Goal: Transaction & Acquisition: Purchase product/service

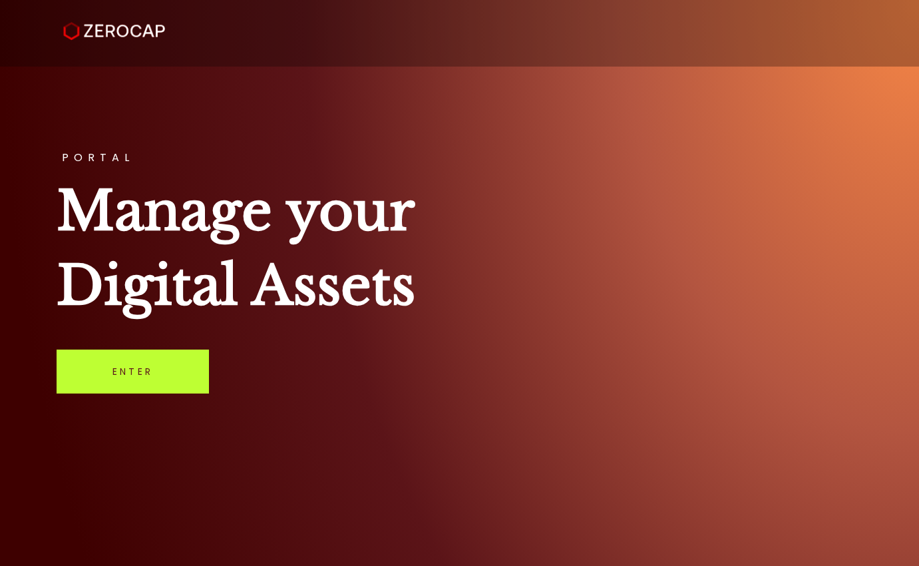
click at [163, 370] on link "Enter" at bounding box center [133, 371] width 152 height 44
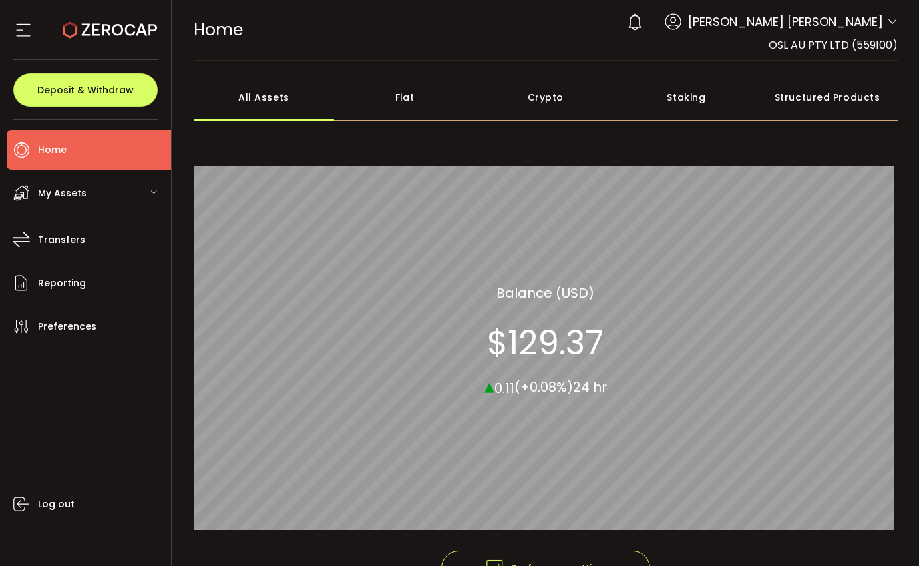
click at [163, 189] on div "My Assets" at bounding box center [89, 193] width 164 height 40
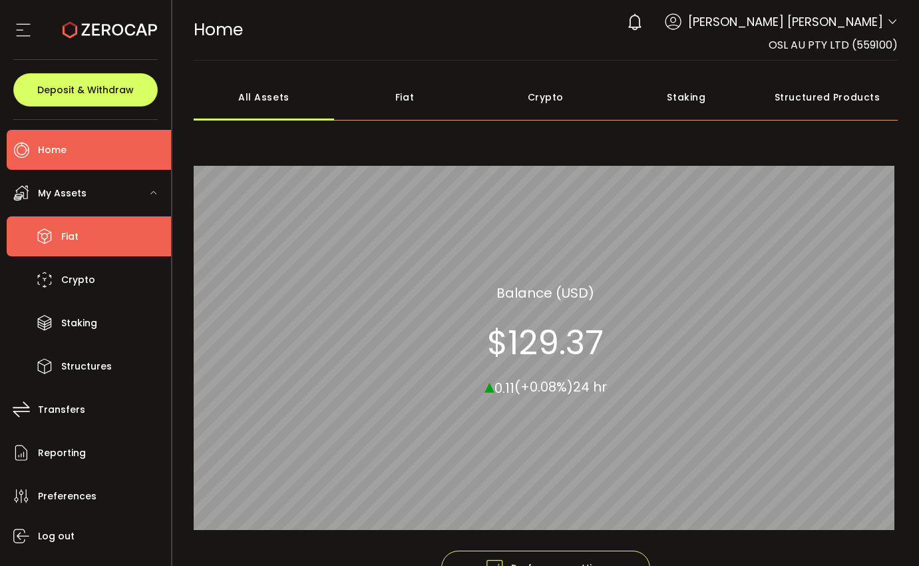
click at [93, 235] on li "Fiat" at bounding box center [89, 236] width 164 height 40
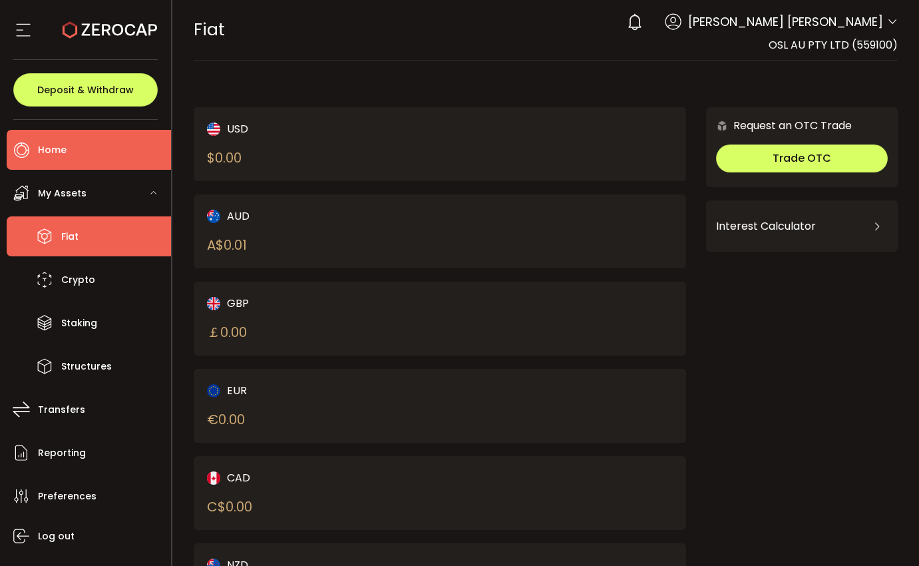
click at [102, 136] on li "Home" at bounding box center [89, 150] width 164 height 40
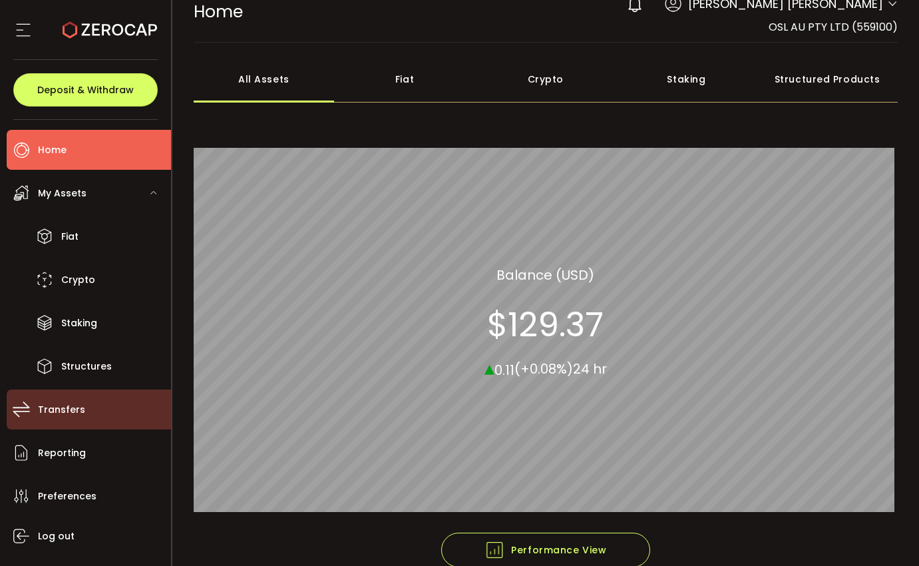
scroll to position [19, 0]
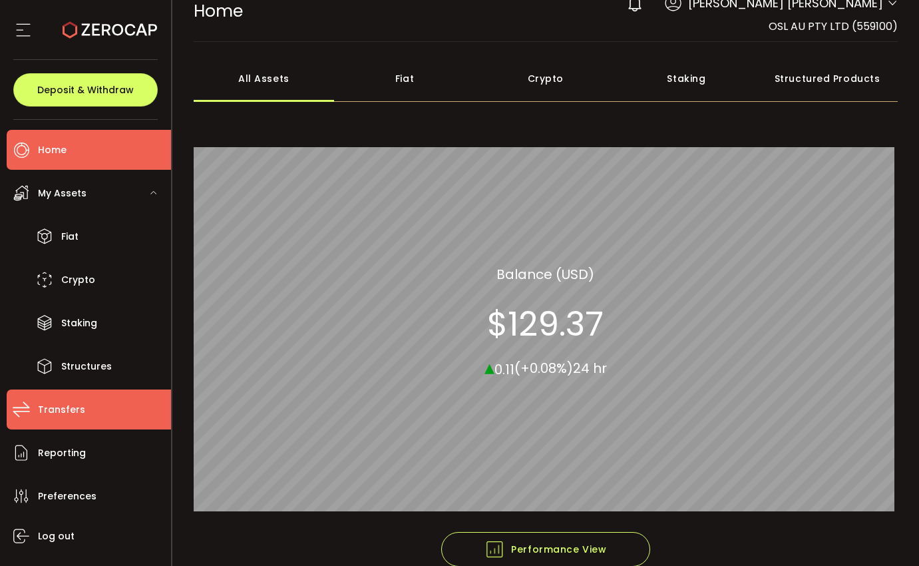
click at [102, 410] on li "Transfers" at bounding box center [89, 409] width 164 height 40
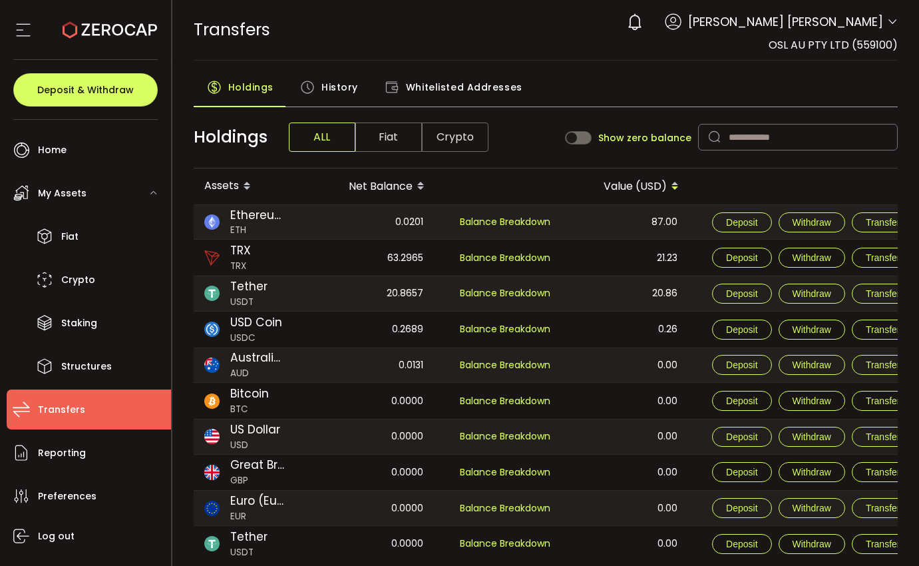
click at [335, 89] on span "History" at bounding box center [339, 87] width 37 height 27
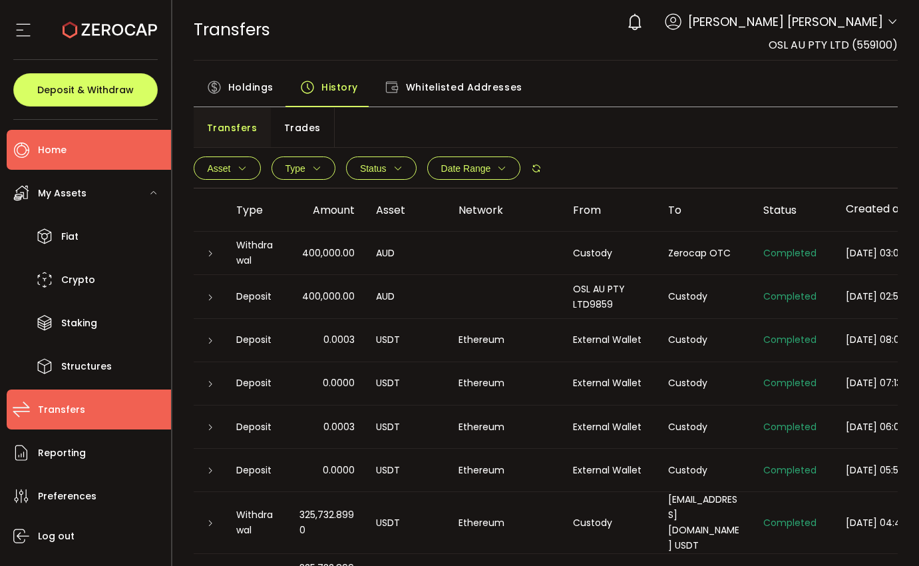
click at [116, 145] on li "Home" at bounding box center [89, 150] width 164 height 40
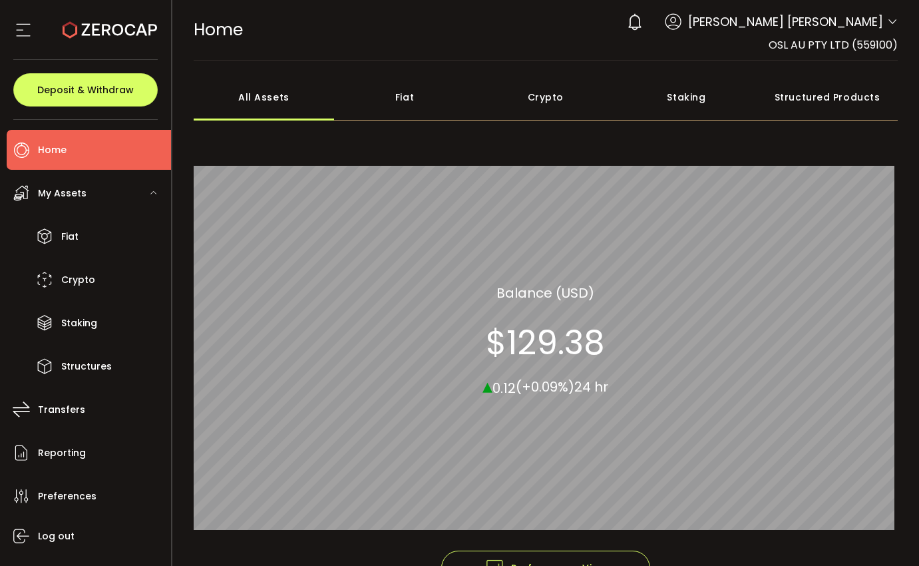
click at [15, 27] on icon at bounding box center [23, 30] width 20 height 20
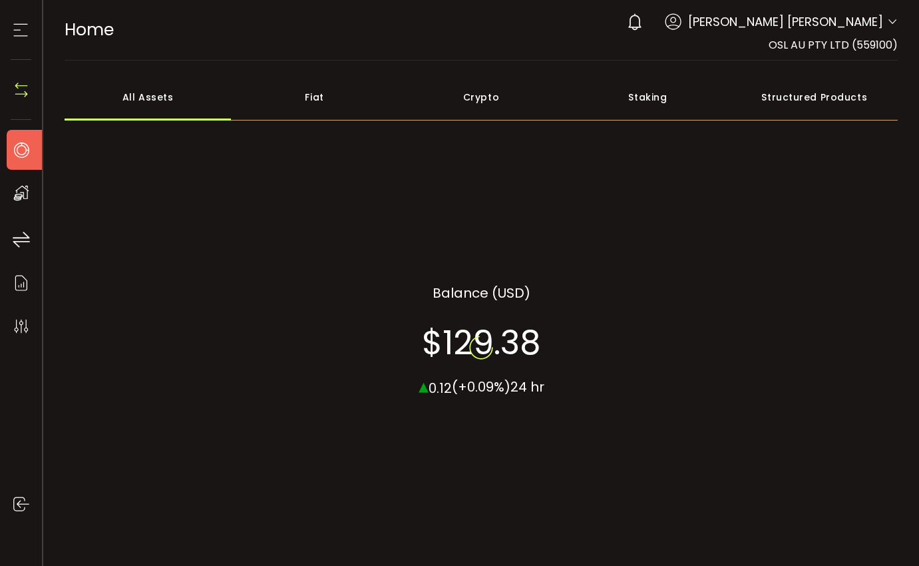
click at [15, 27] on icon at bounding box center [21, 30] width 20 height 20
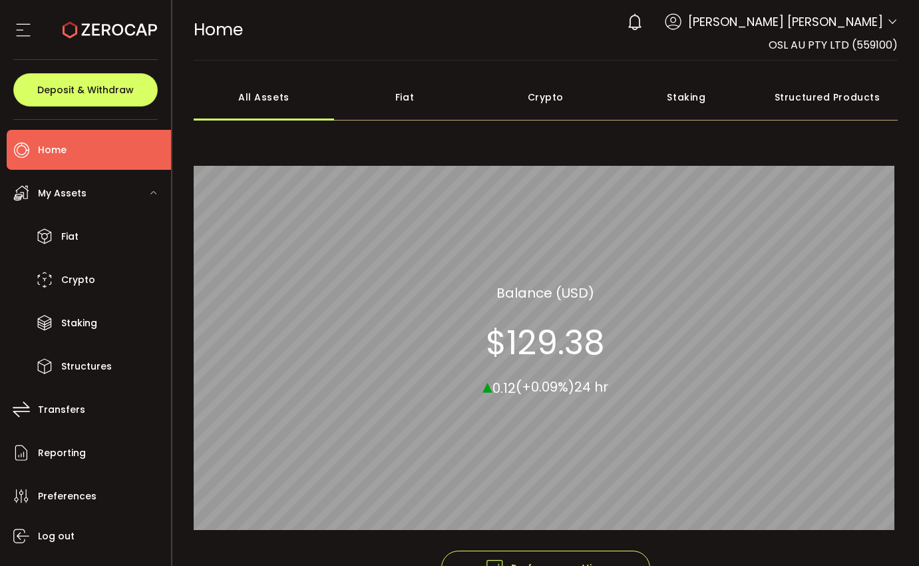
click at [852, 28] on span "[PERSON_NAME] [PERSON_NAME]" at bounding box center [785, 22] width 195 height 18
click at [887, 28] on span at bounding box center [892, 22] width 11 height 13
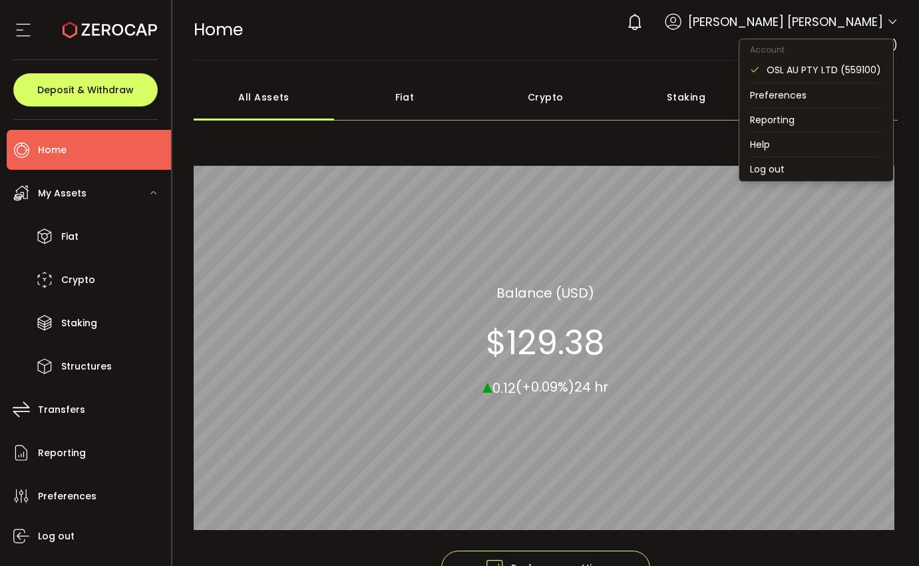
click at [887, 21] on icon at bounding box center [892, 22] width 11 height 11
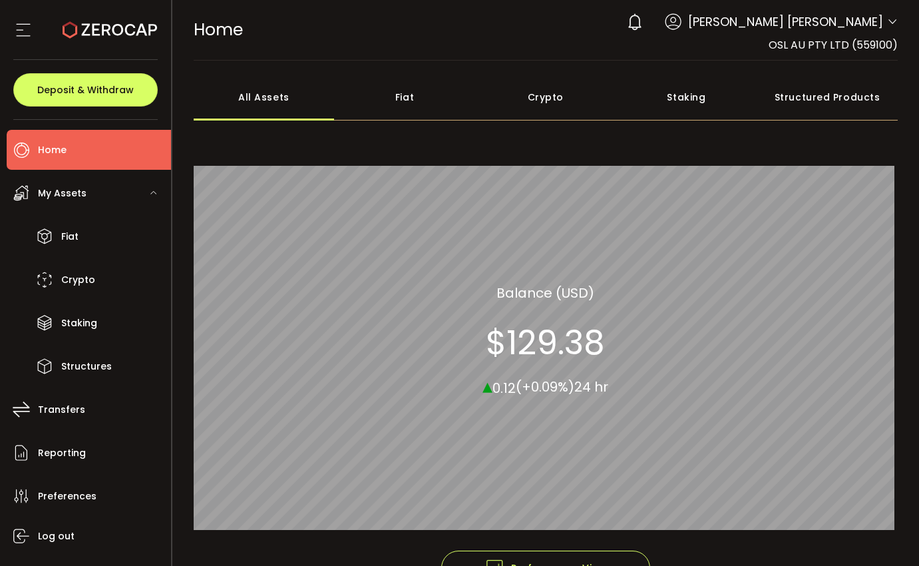
click at [847, 87] on div "Structured Products" at bounding box center [827, 97] width 141 height 47
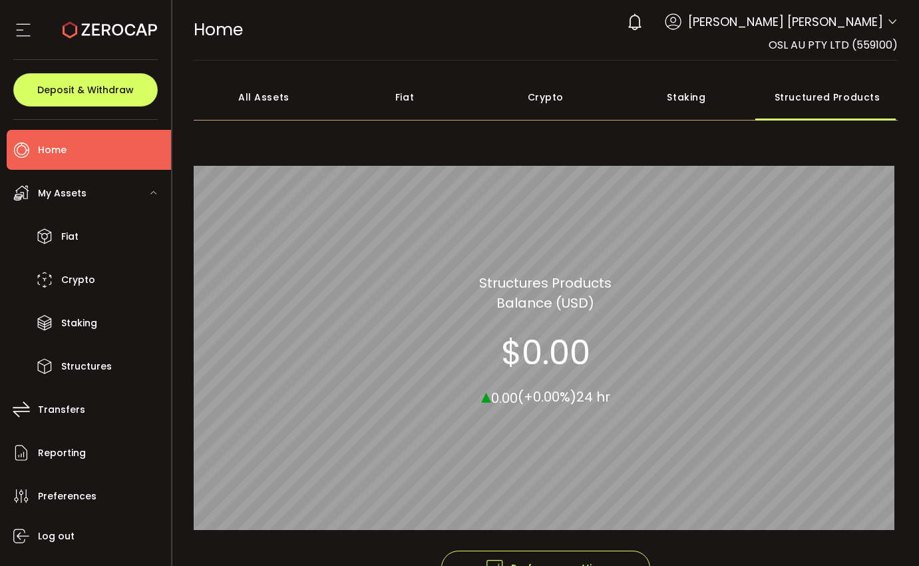
click at [660, 108] on div "Staking" at bounding box center [686, 97] width 141 height 47
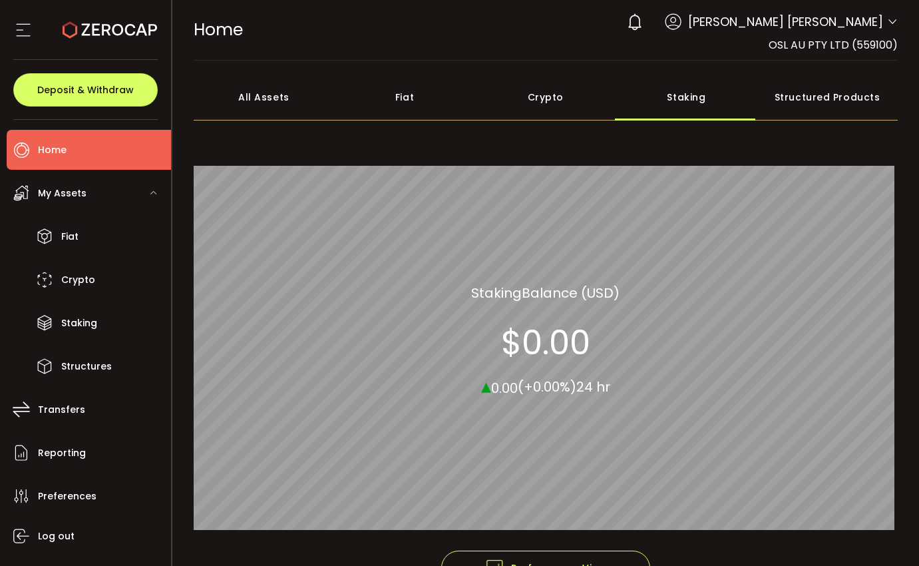
click at [517, 102] on div "Crypto" at bounding box center [545, 97] width 141 height 47
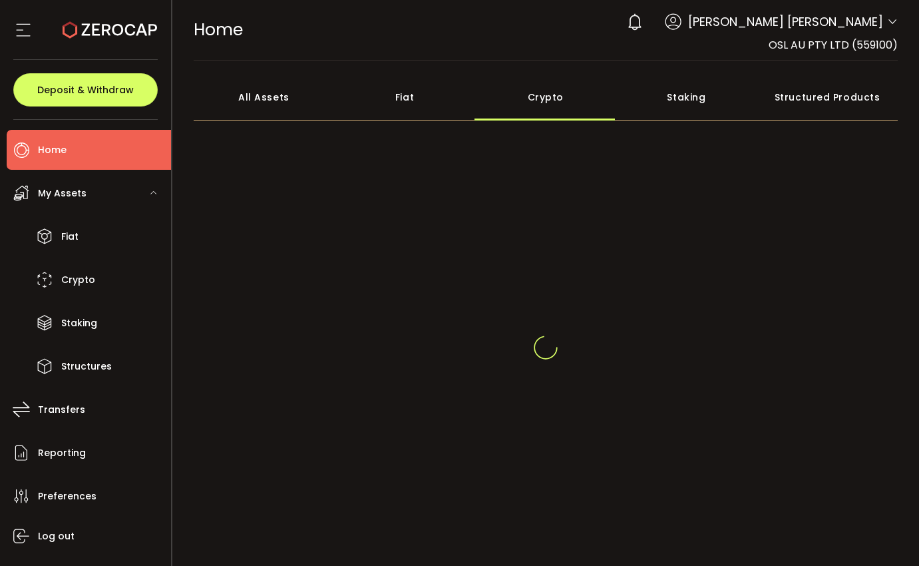
click at [419, 96] on div "Fiat" at bounding box center [404, 97] width 141 height 47
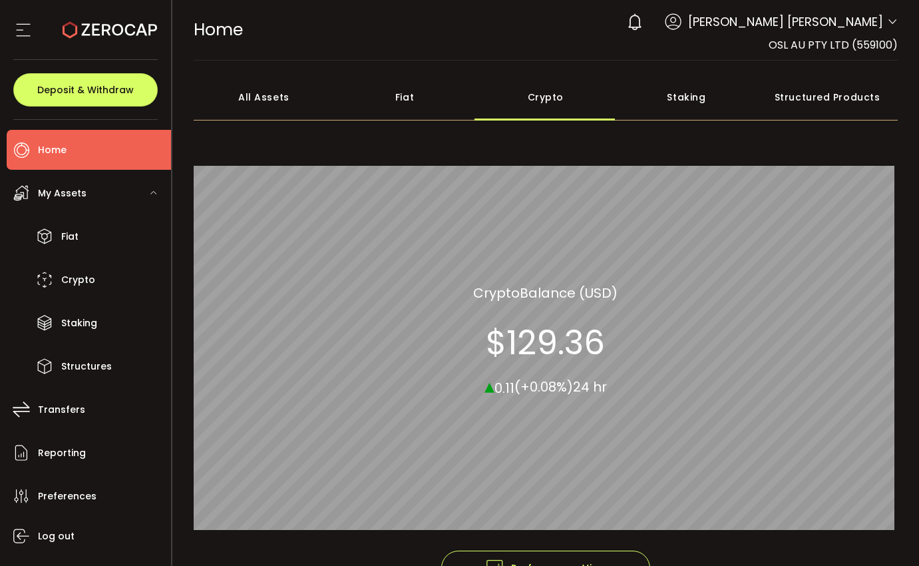
click at [419, 96] on div "Fiat" at bounding box center [404, 97] width 141 height 47
click at [10, 27] on section at bounding box center [85, 30] width 171 height 60
click at [15, 33] on icon at bounding box center [23, 30] width 20 height 20
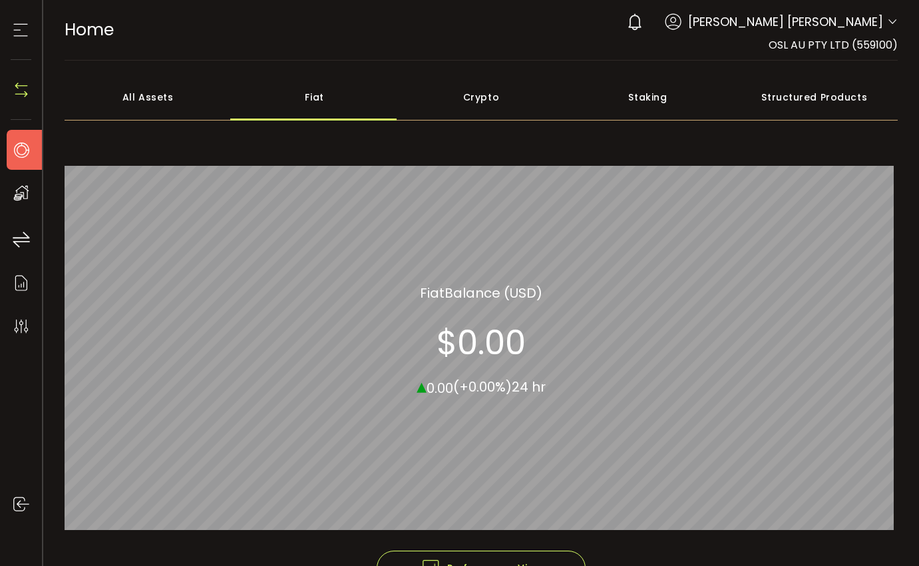
click at [15, 33] on icon at bounding box center [21, 30] width 20 height 20
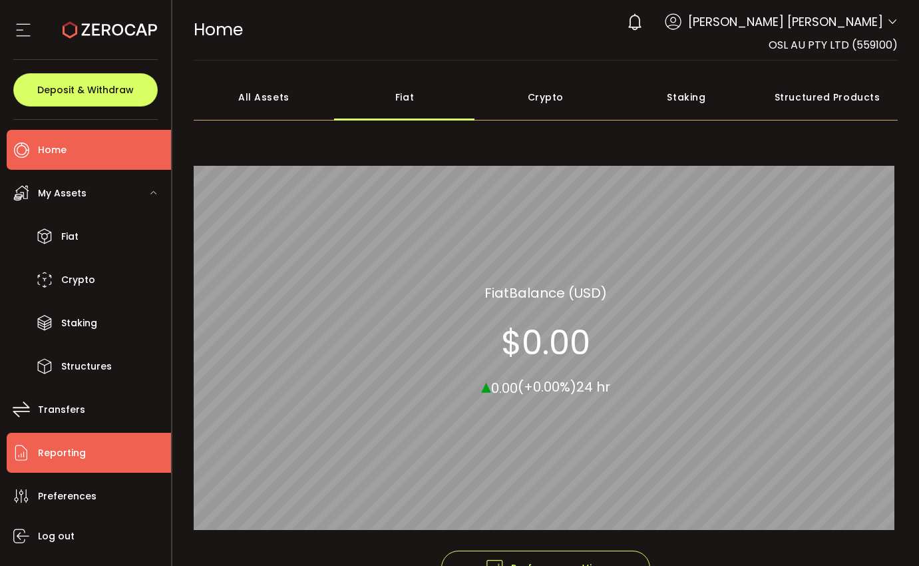
click at [115, 459] on li "Reporting" at bounding box center [89, 453] width 164 height 40
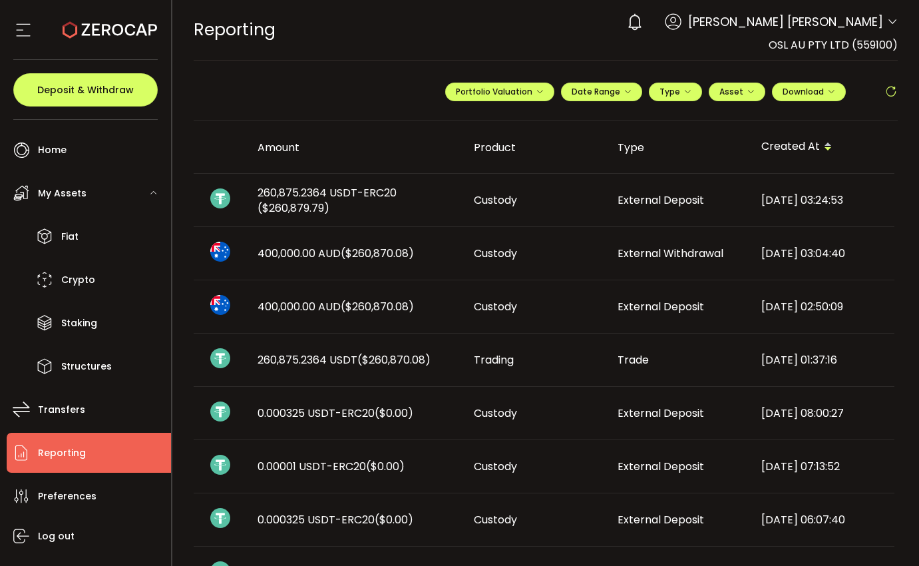
click at [583, 200] on div "Custody" at bounding box center [535, 199] width 144 height 15
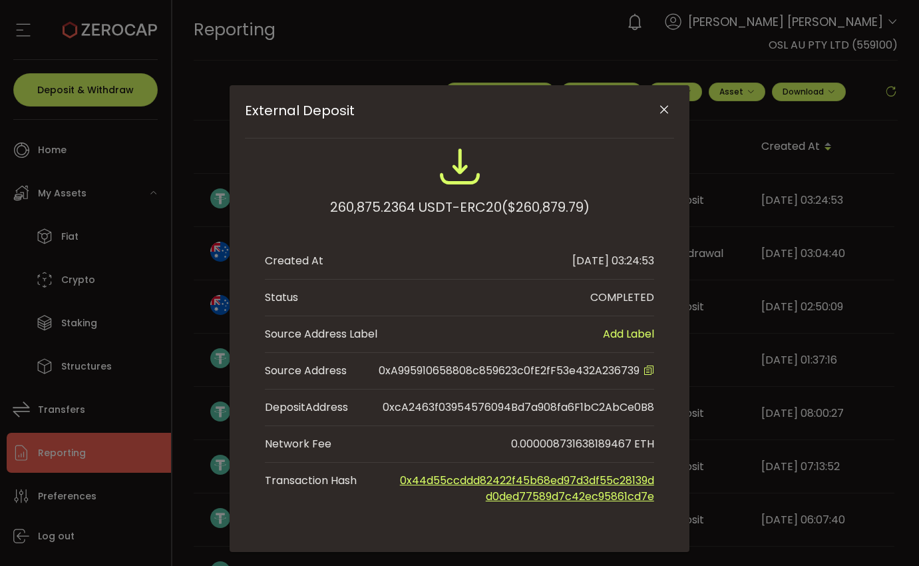
click at [687, 167] on div "External Deposit 260,875.2364 USDT-ERC20 ($260,879.79) Created At 2025-09-05 03…" at bounding box center [459, 283] width 919 height 566
click at [666, 109] on icon "Close" at bounding box center [663, 109] width 13 height 13
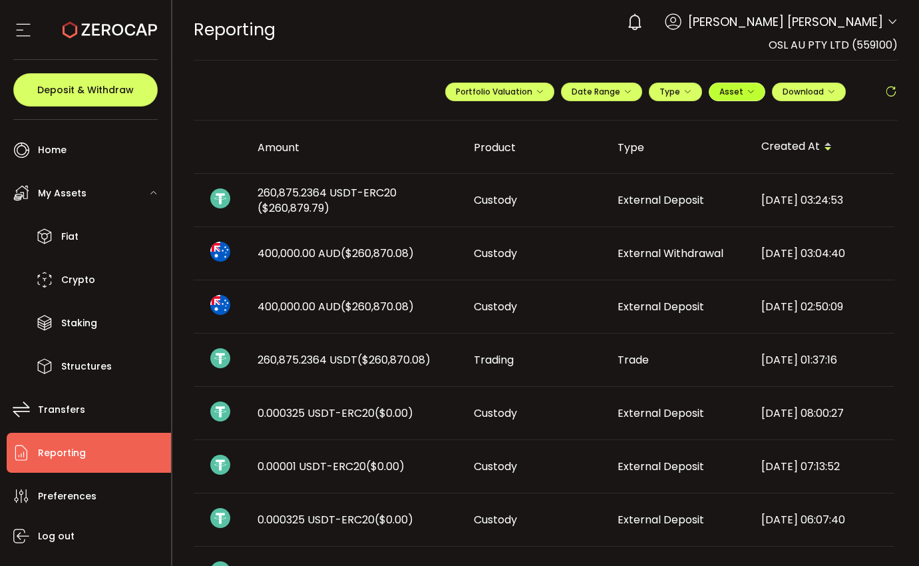
click at [752, 98] on button "Asset" at bounding box center [737, 92] width 57 height 19
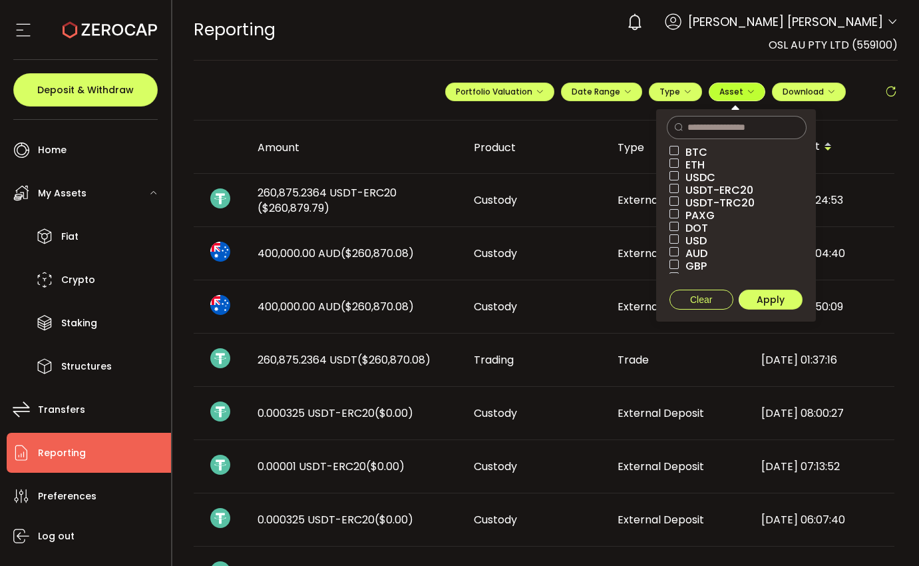
click at [752, 97] on button "Asset" at bounding box center [737, 92] width 57 height 19
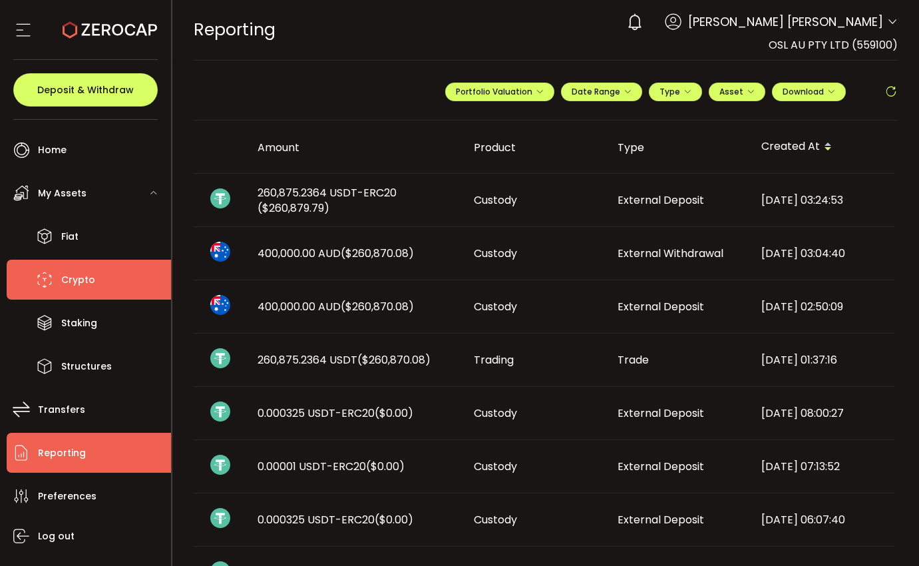
click at [83, 286] on span "Crypto" at bounding box center [78, 279] width 34 height 19
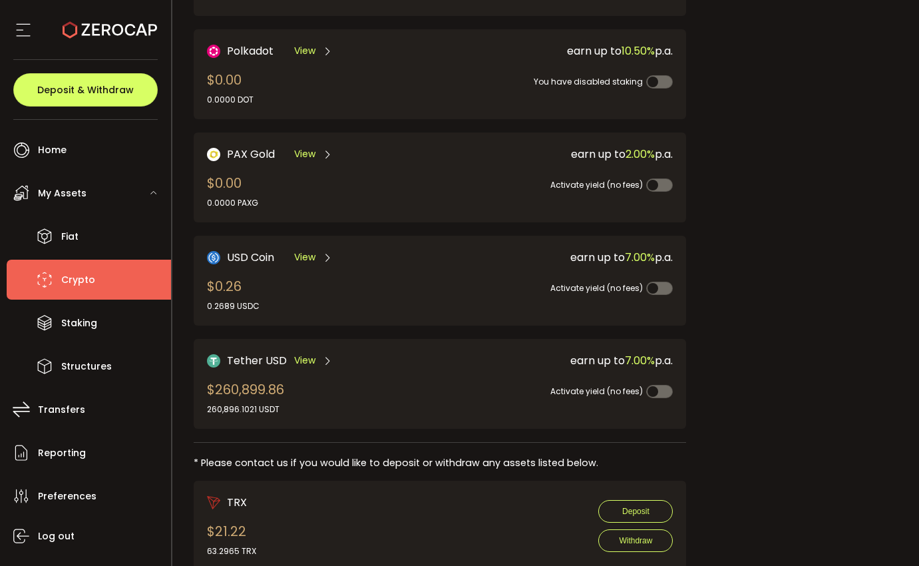
scroll to position [291, 0]
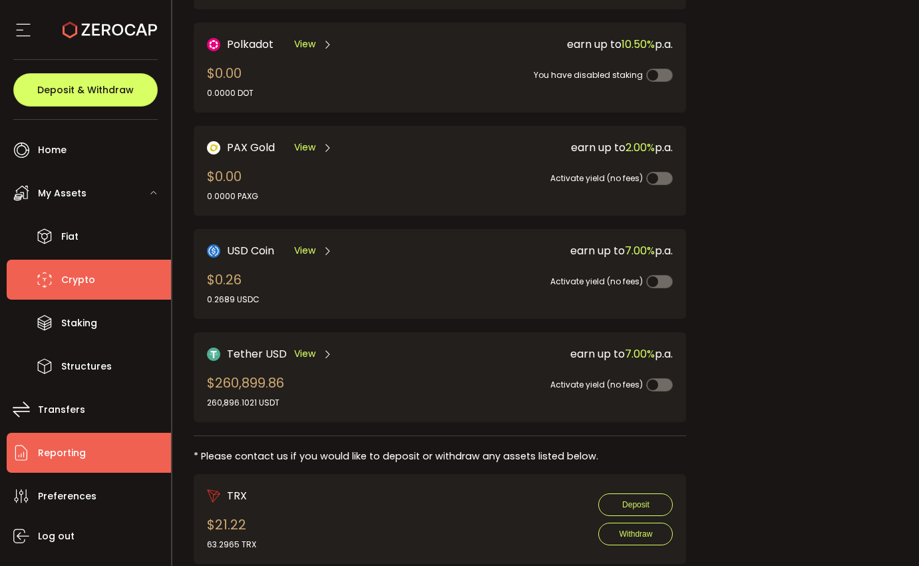
click at [73, 457] on span "Reporting" at bounding box center [62, 452] width 48 height 19
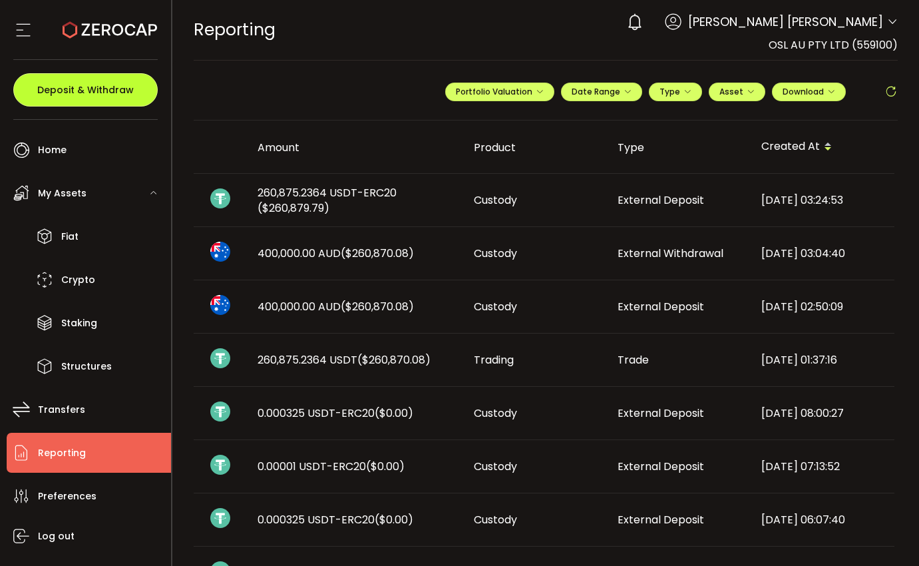
click at [107, 85] on span "Deposit & Withdraw" at bounding box center [85, 89] width 96 height 9
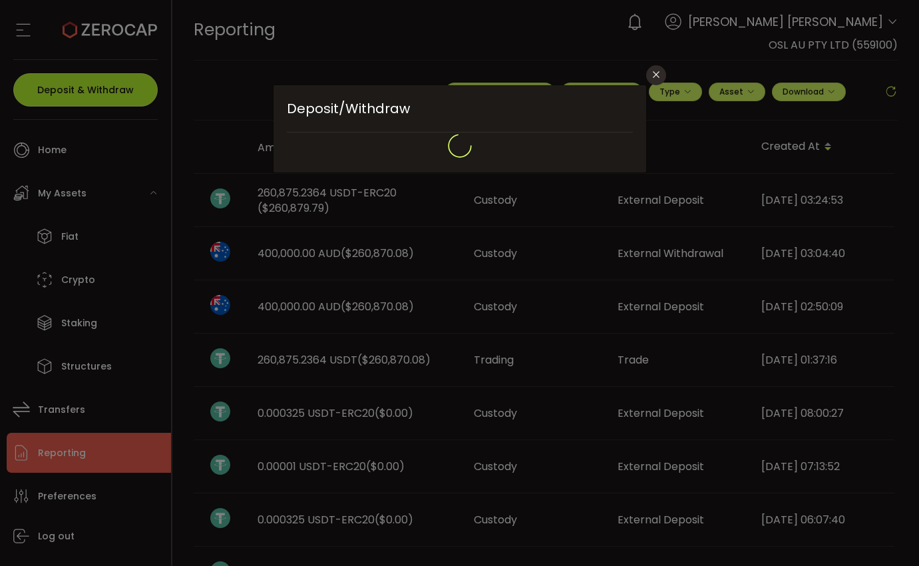
type input "**********"
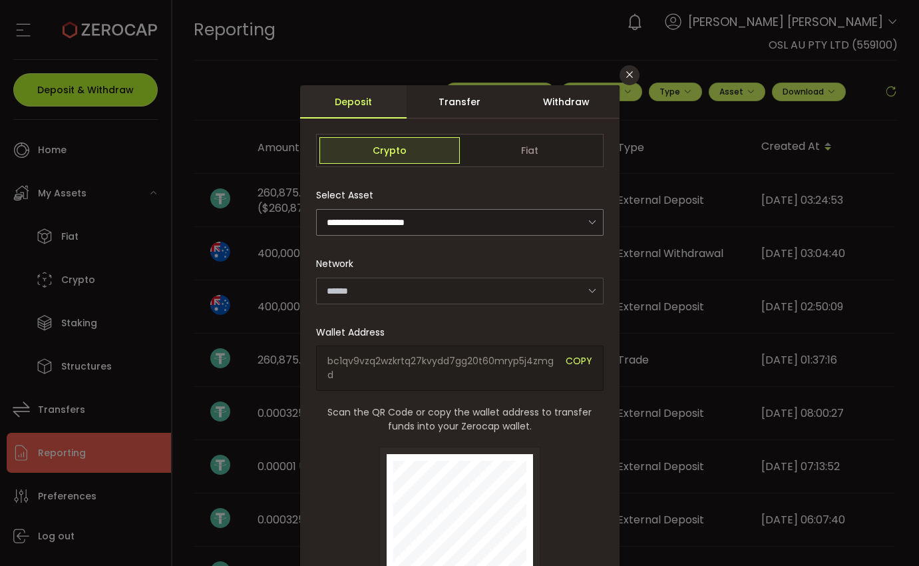
type input "*******"
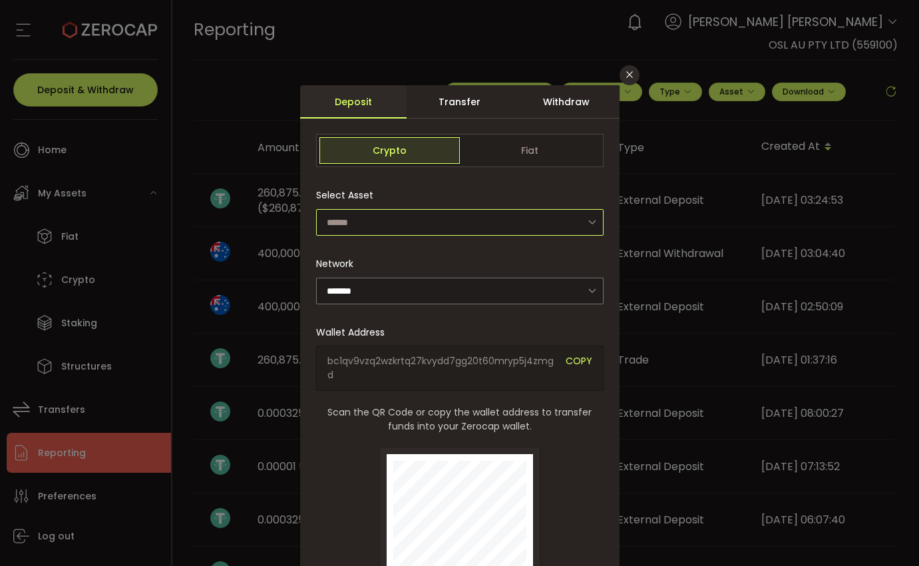
click at [445, 217] on input "dialog" at bounding box center [459, 222] width 287 height 27
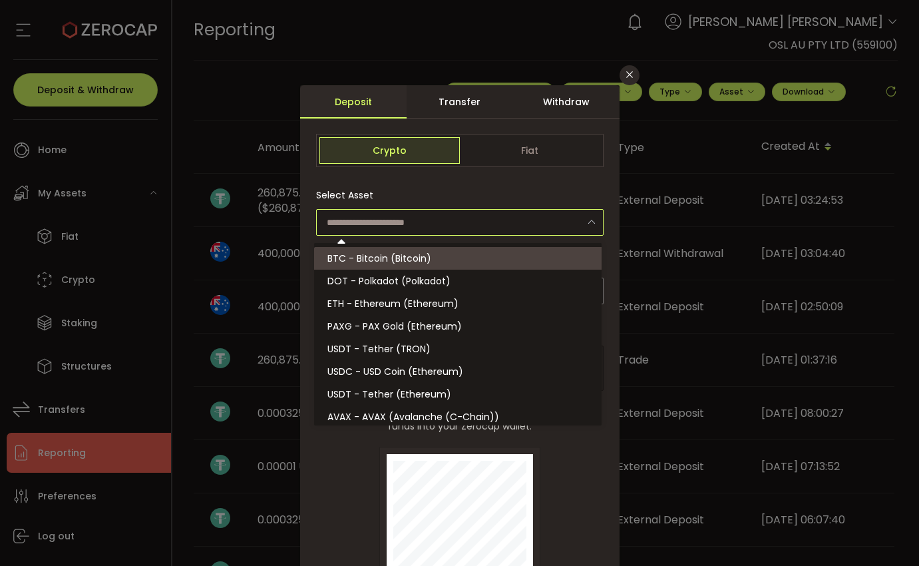
click at [584, 97] on div "Withdraw" at bounding box center [566, 101] width 106 height 33
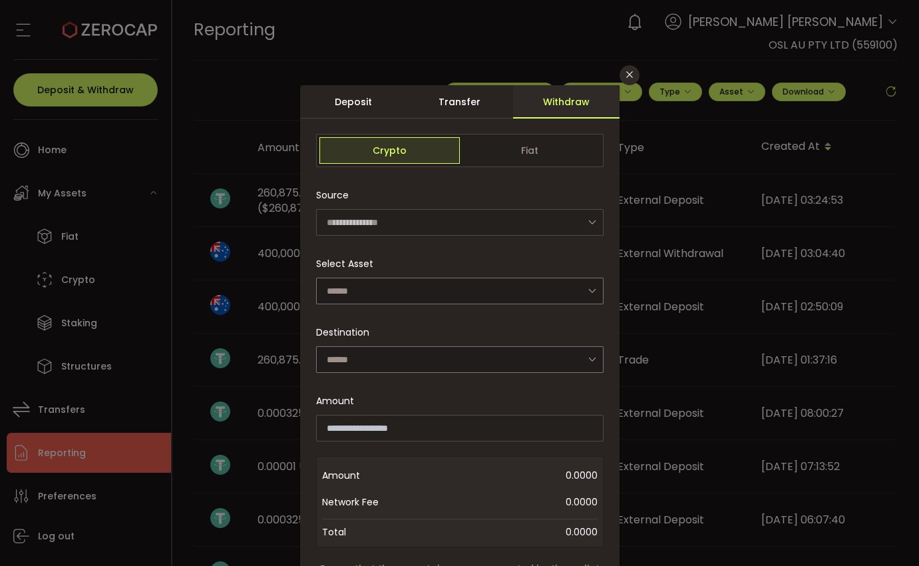
click at [578, 245] on div "**********" at bounding box center [459, 434] width 287 height 505
click at [556, 297] on input "dialog" at bounding box center [459, 291] width 287 height 27
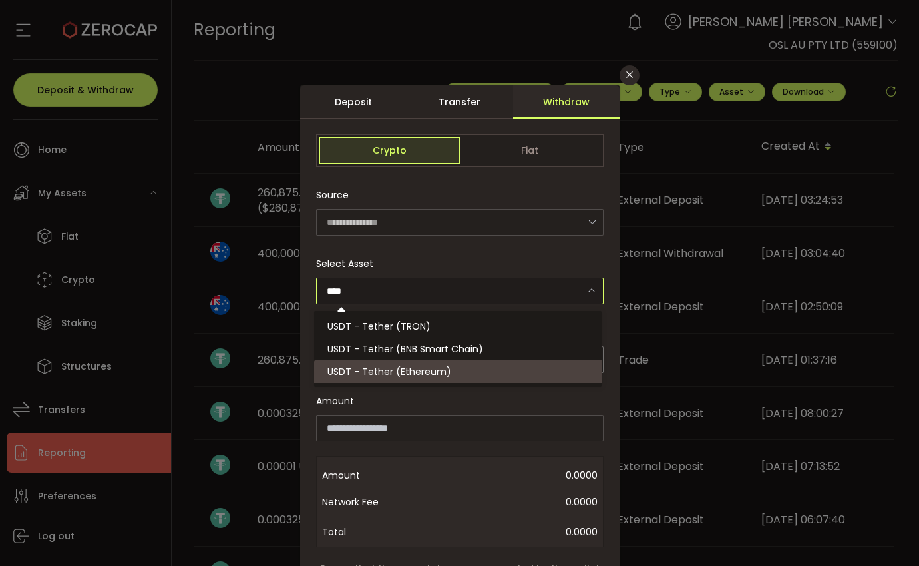
click at [452, 371] on li "USDT - Tether (Ethereum)" at bounding box center [459, 371] width 291 height 23
type input "**********"
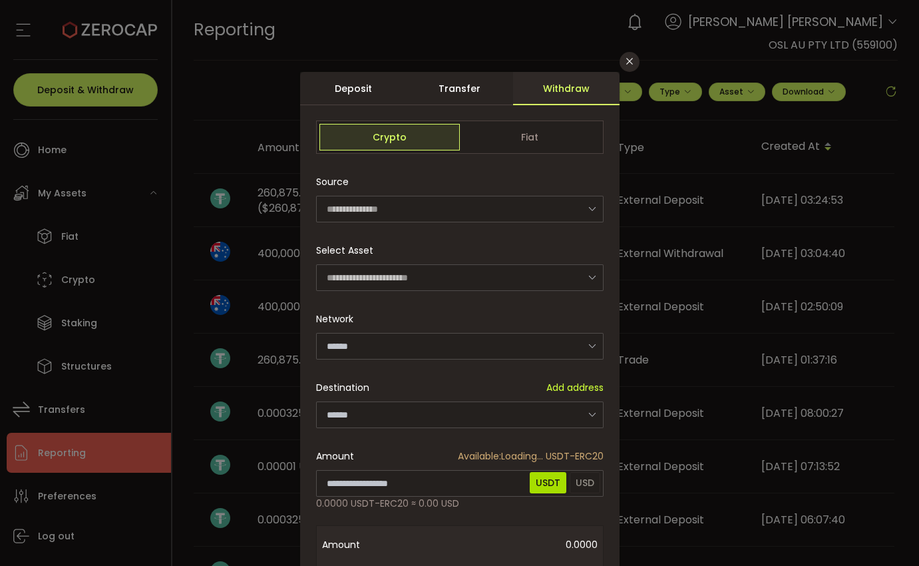
scroll to position [25, 0]
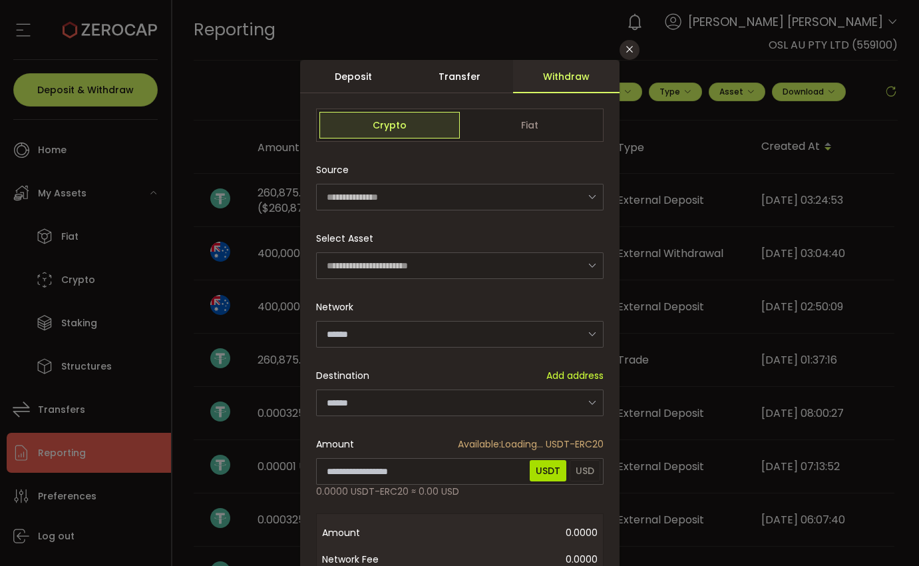
type input "********"
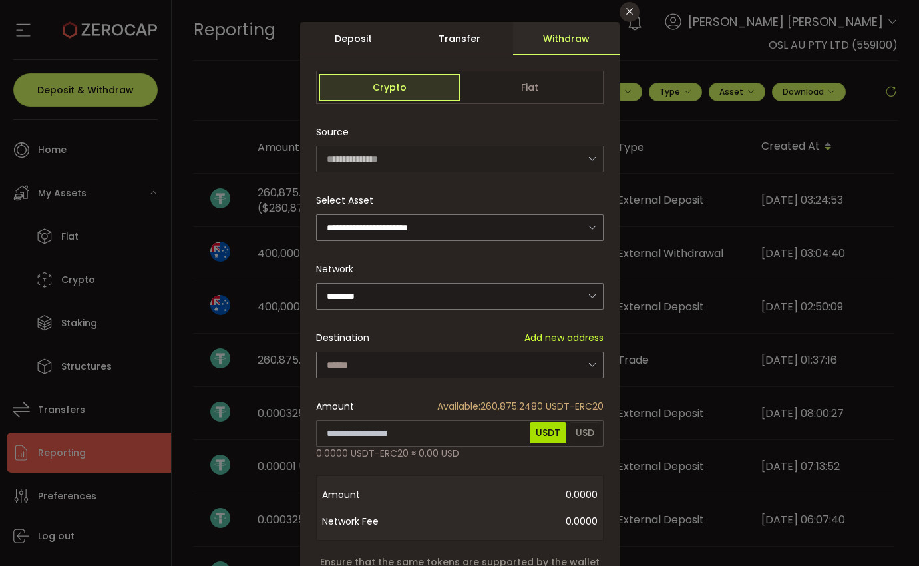
scroll to position [102, 0]
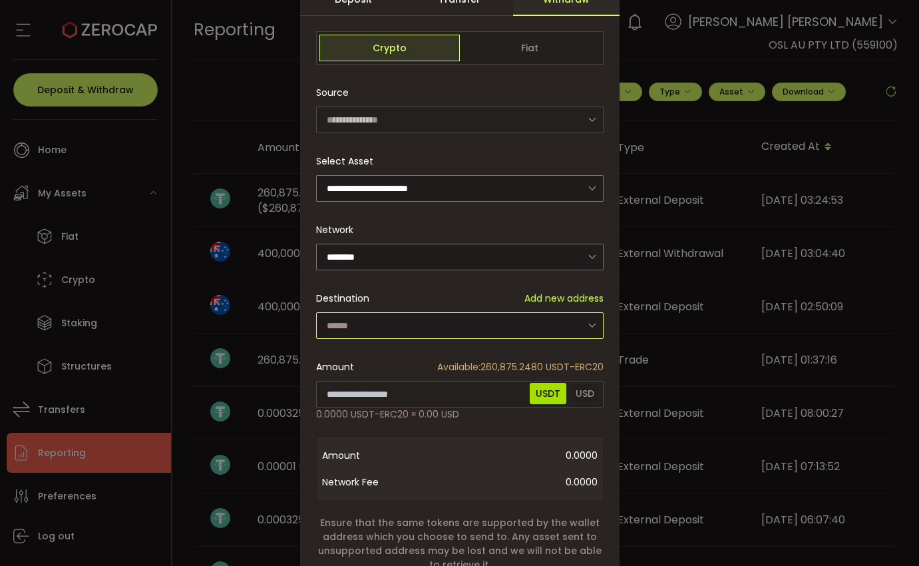
click at [502, 322] on input "dialog" at bounding box center [459, 325] width 287 height 27
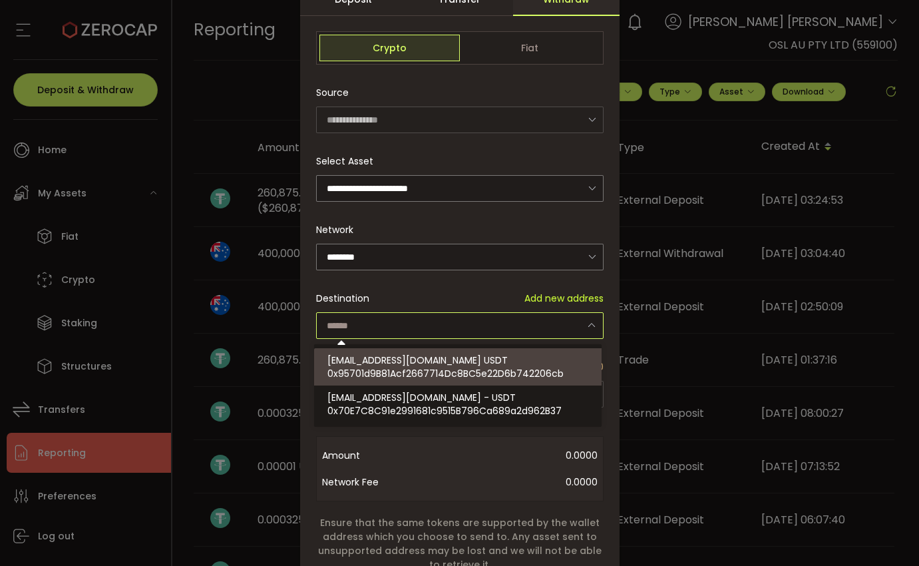
click at [516, 361] on div "ext.global.zerocap@osl.com USDT 0x95701d9B81Acf2667714Dc8BC5e22D6b742206cb" at bounding box center [459, 366] width 265 height 37
type input "**********"
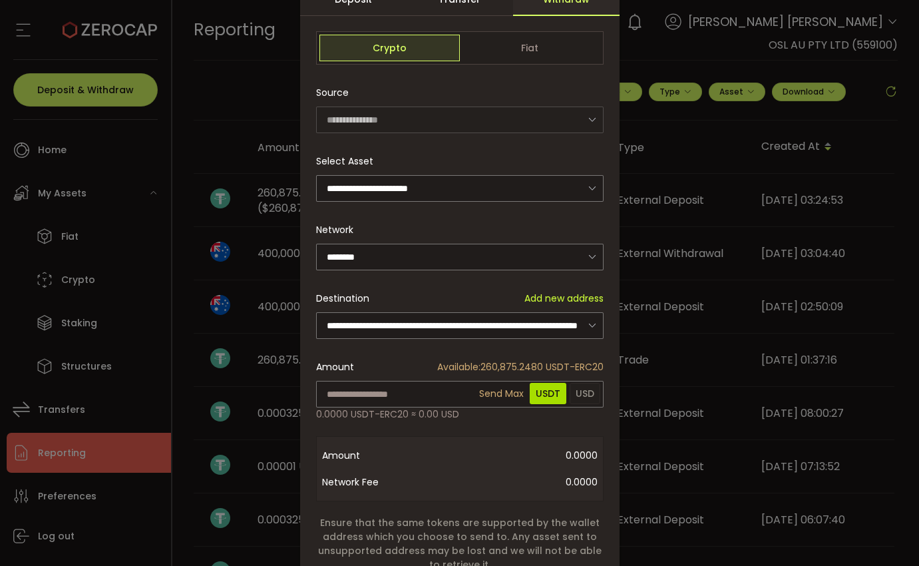
type input "**********"
click at [496, 394] on div "**********" at bounding box center [459, 330] width 319 height 695
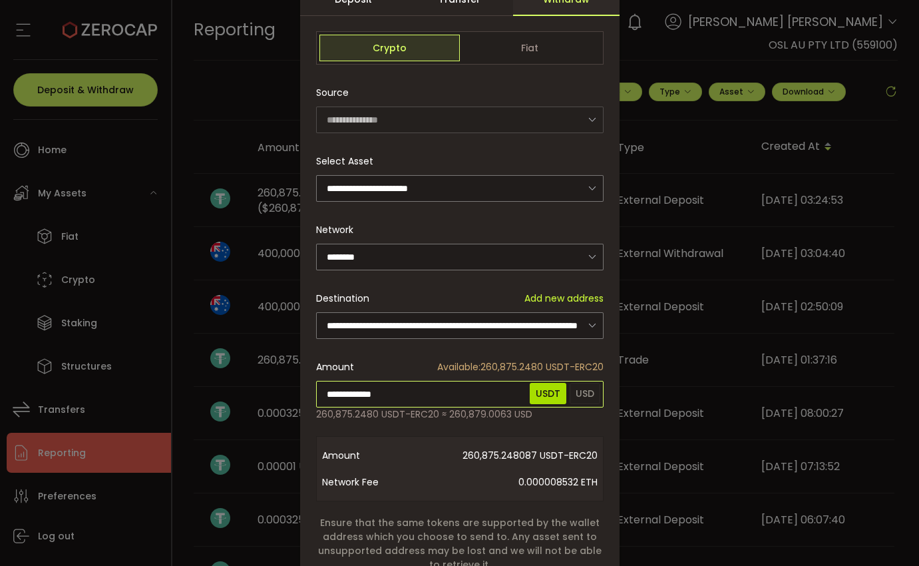
drag, startPoint x: 399, startPoint y: 389, endPoint x: 221, endPoint y: 379, distance: 178.6
click at [221, 379] on div "**********" at bounding box center [459, 283] width 919 height 566
click at [380, 393] on input "dialog" at bounding box center [459, 394] width 287 height 27
paste input "**********"
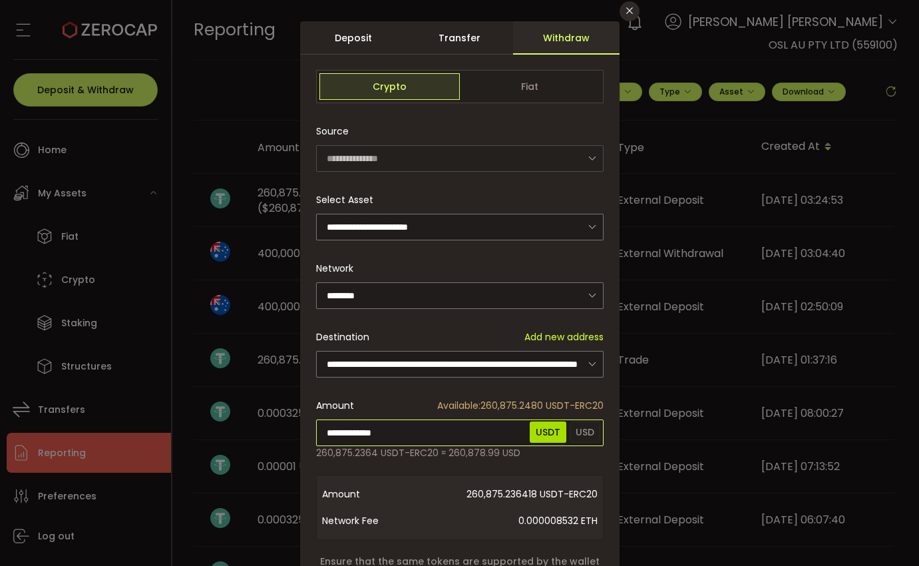
scroll to position [66, 0]
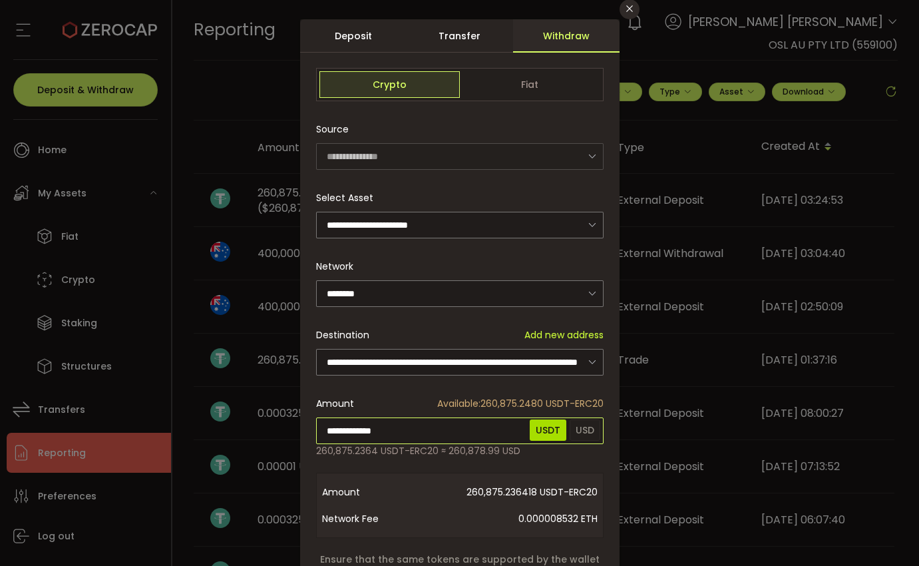
type input "**********"
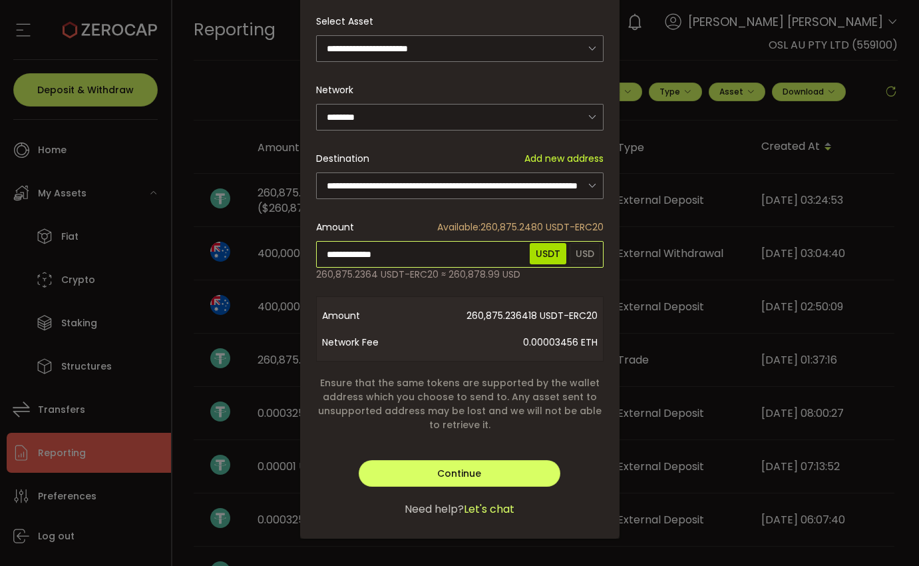
scroll to position [245, 0]
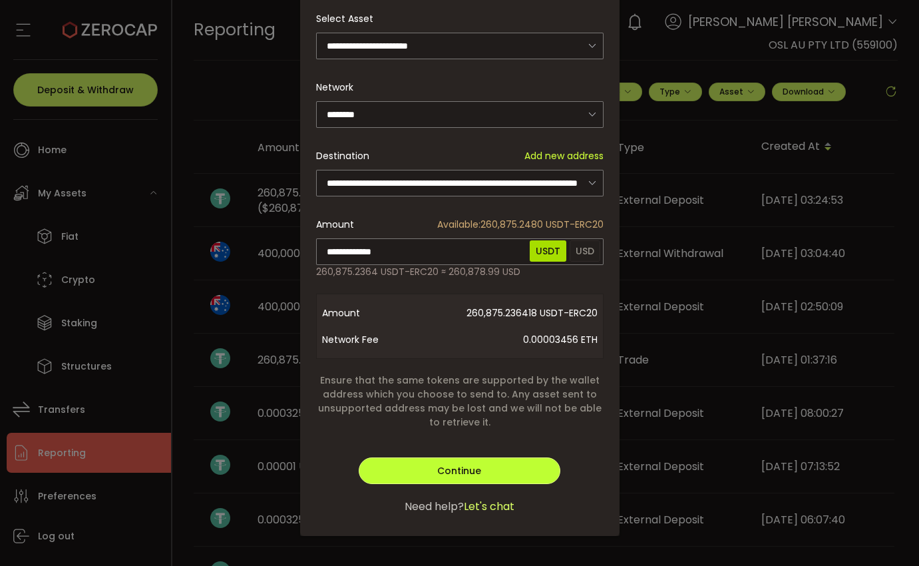
click at [530, 460] on div "**********" at bounding box center [459, 187] width 319 height 695
click at [508, 476] on button "Continue" at bounding box center [459, 470] width 201 height 27
click at [516, 463] on button "Verify" at bounding box center [459, 470] width 201 height 27
click at [597, 466] on div "Continue Verify Go Back Submit Continue" at bounding box center [459, 464] width 287 height 40
click at [569, 469] on div "Continue Verify Go Back Submit Continue" at bounding box center [459, 464] width 287 height 40
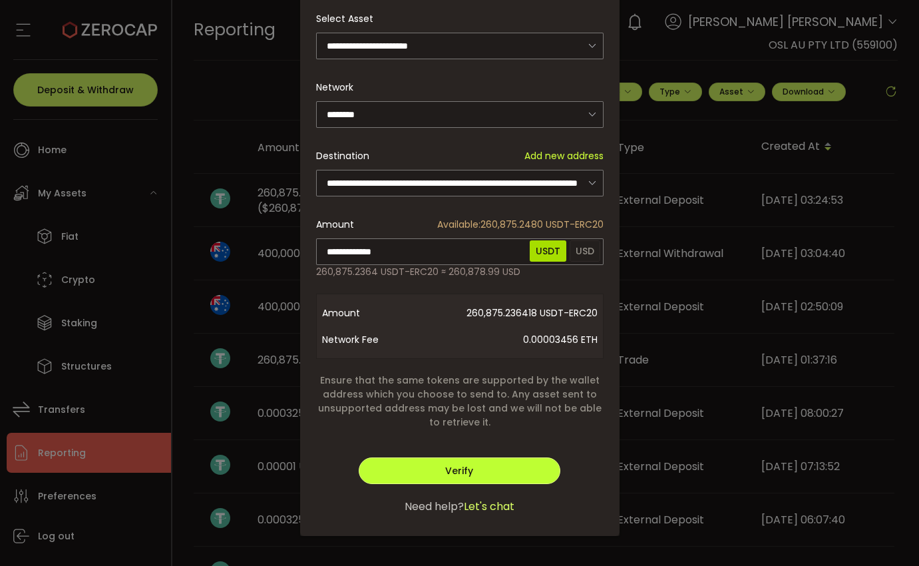
click at [465, 465] on span "Verify" at bounding box center [459, 470] width 28 height 13
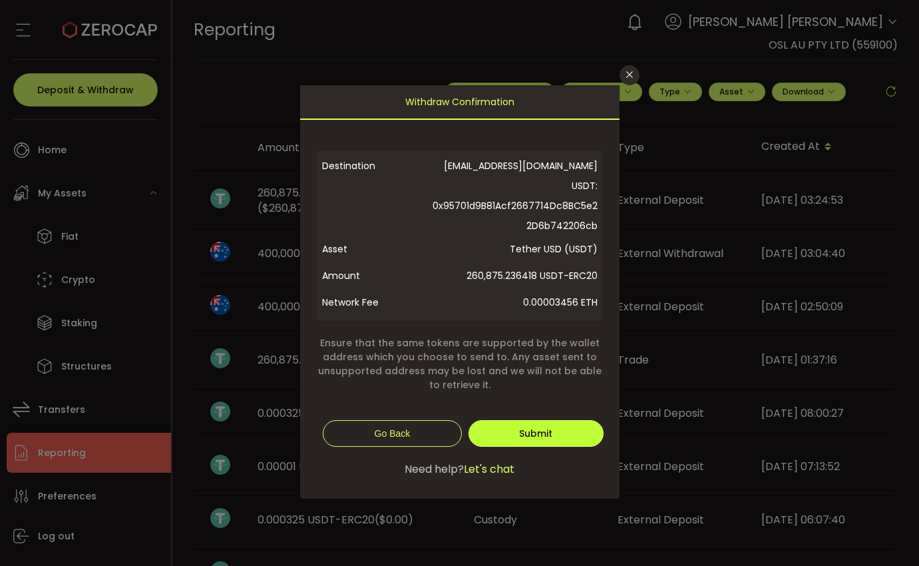
click at [551, 427] on span "Submit" at bounding box center [535, 433] width 33 height 13
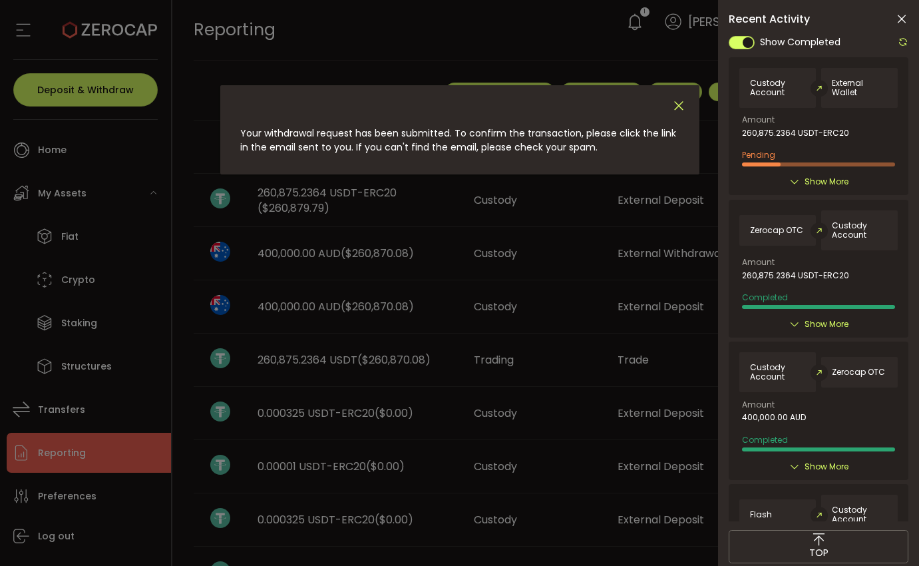
click at [677, 102] on icon "Close" at bounding box center [678, 105] width 15 height 15
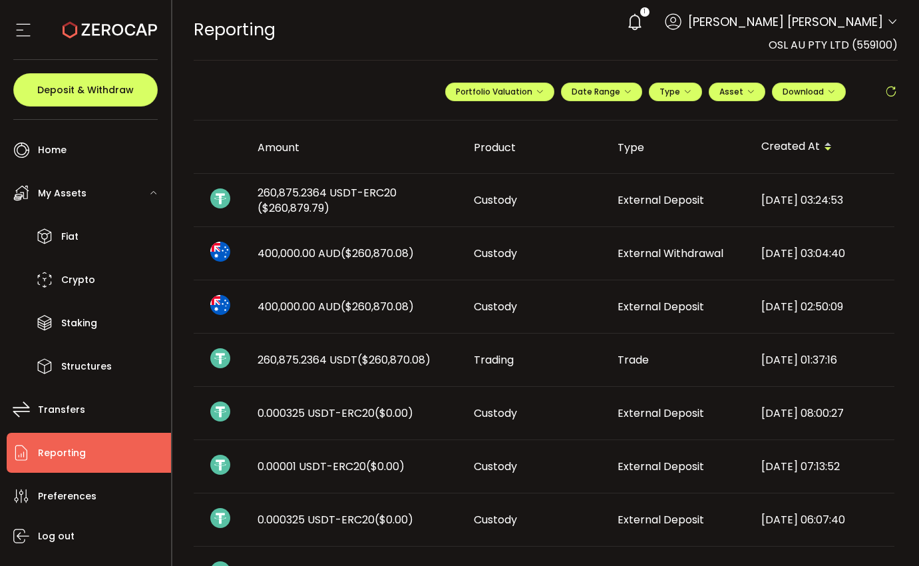
click at [783, 204] on div "2025-09-05 03:24:53" at bounding box center [823, 199] width 144 height 15
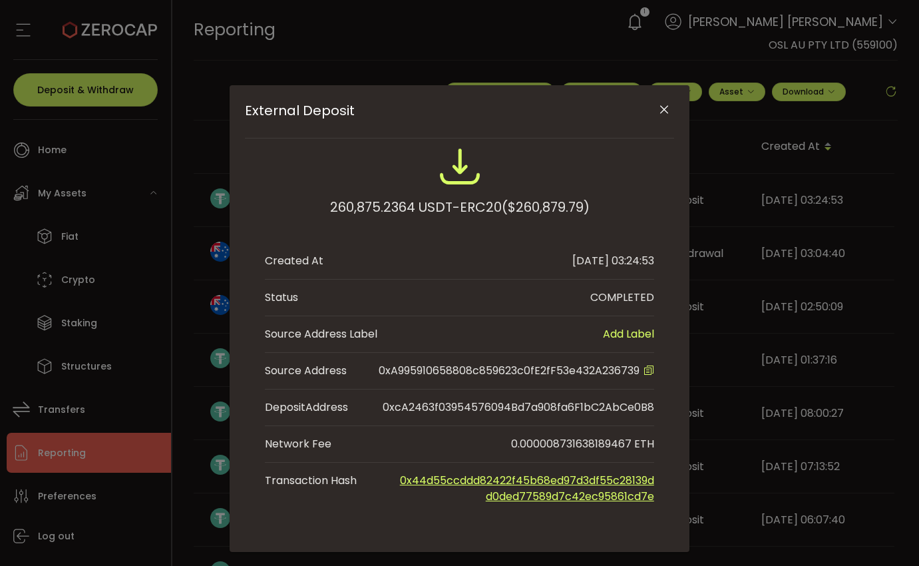
click at [659, 108] on icon "Close" at bounding box center [663, 109] width 13 height 13
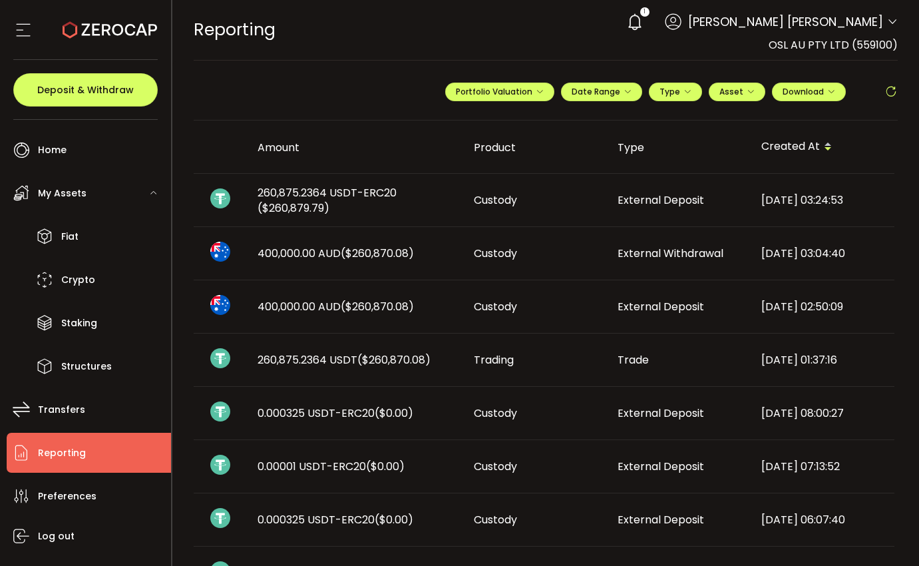
click at [650, 33] on div "1" at bounding box center [634, 21] width 29 height 29
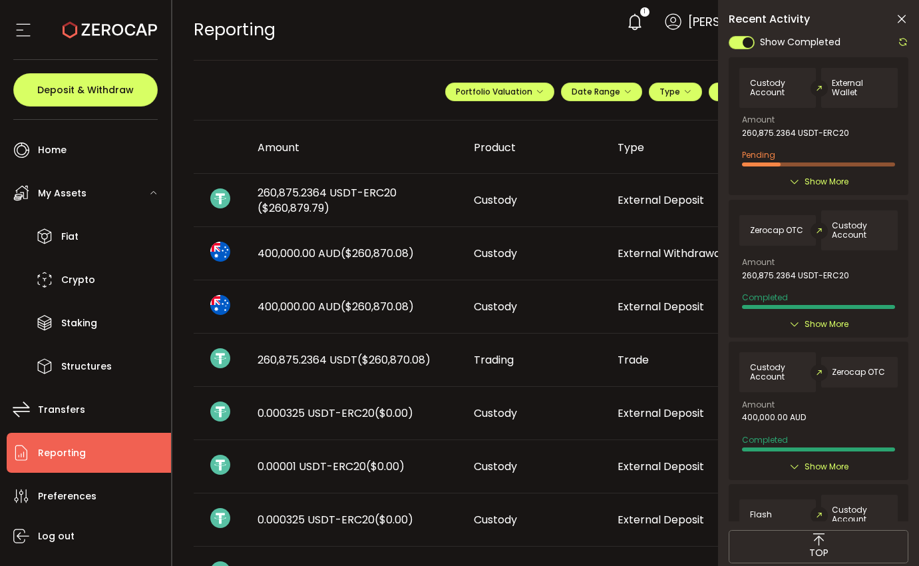
click at [812, 179] on span "Show More" at bounding box center [827, 181] width 44 height 13
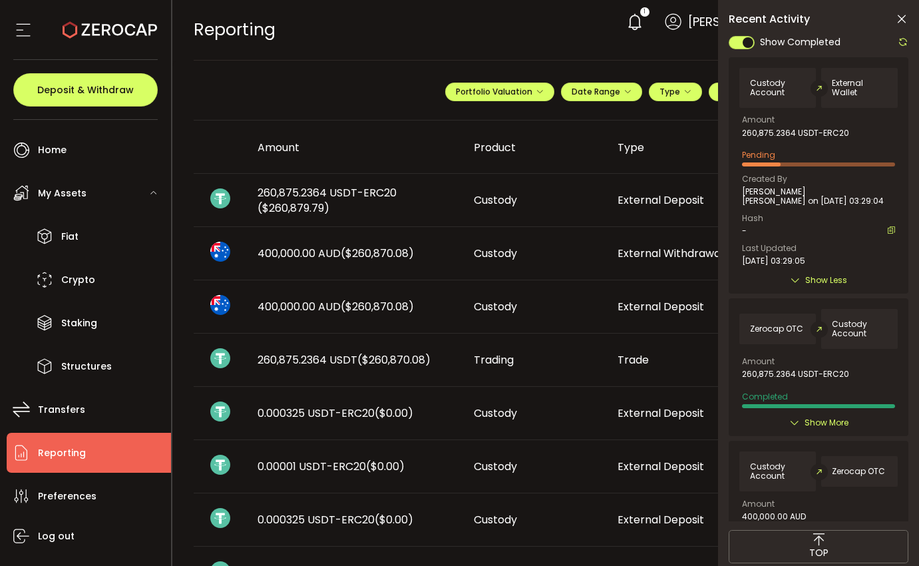
click at [906, 39] on icon at bounding box center [903, 42] width 11 height 11
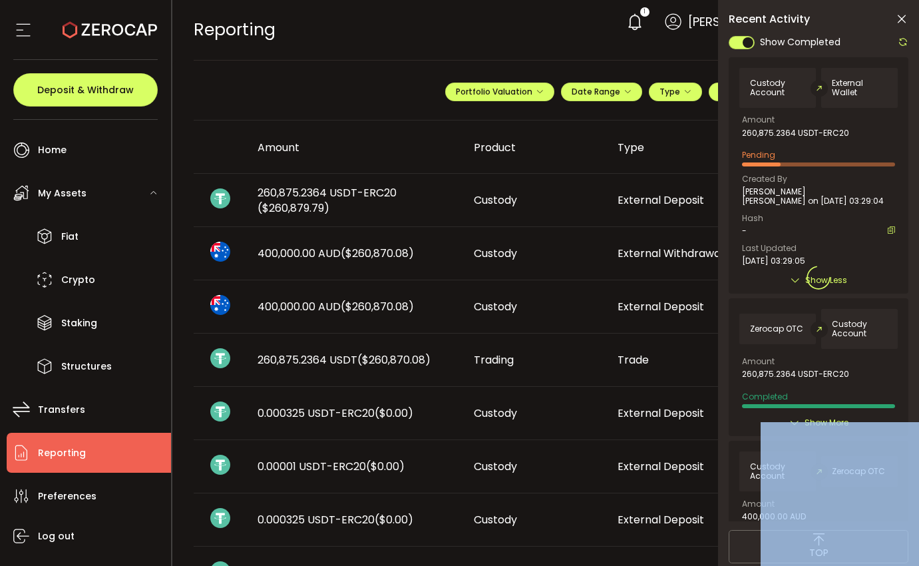
click at [906, 39] on div at bounding box center [819, 277] width 180 height 486
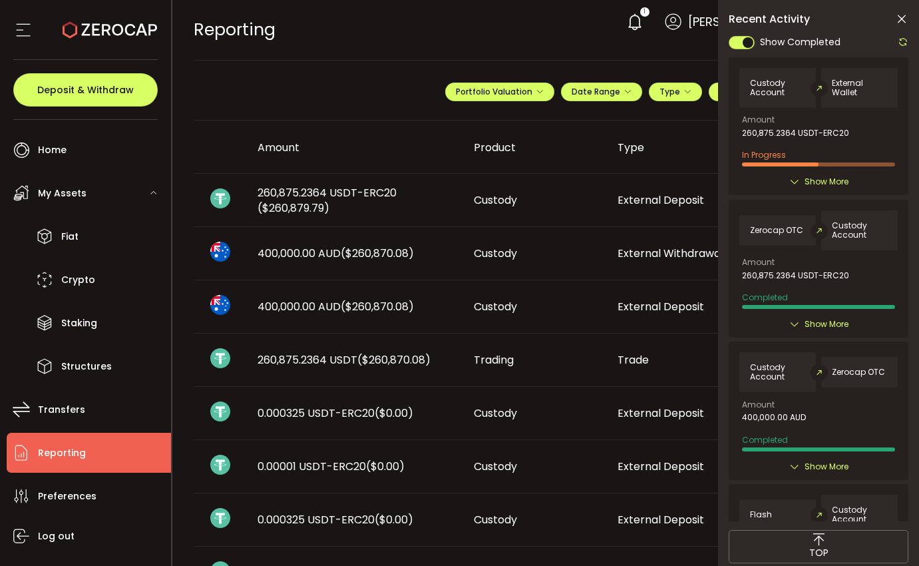
click at [871, 151] on div "In Progress" at bounding box center [818, 156] width 153 height 21
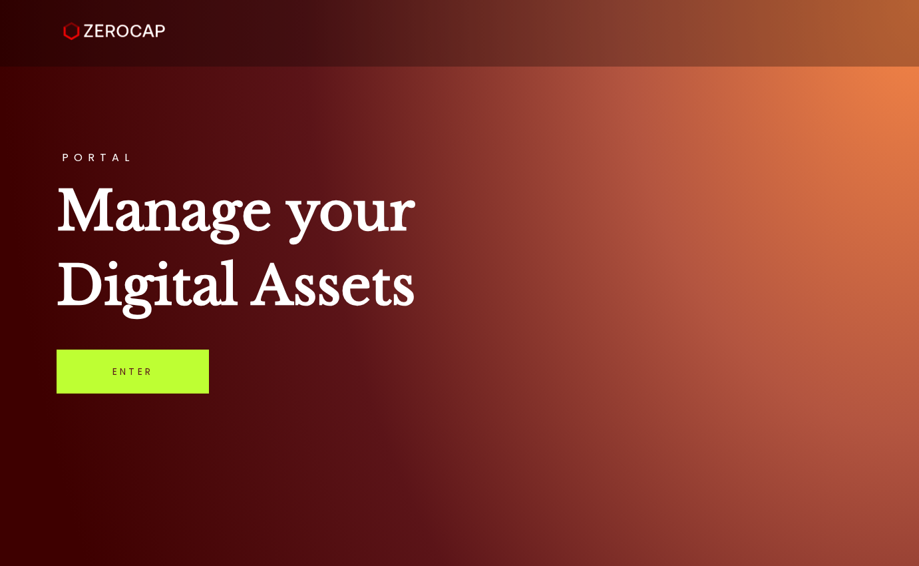
click at [146, 381] on link "Enter" at bounding box center [133, 371] width 152 height 44
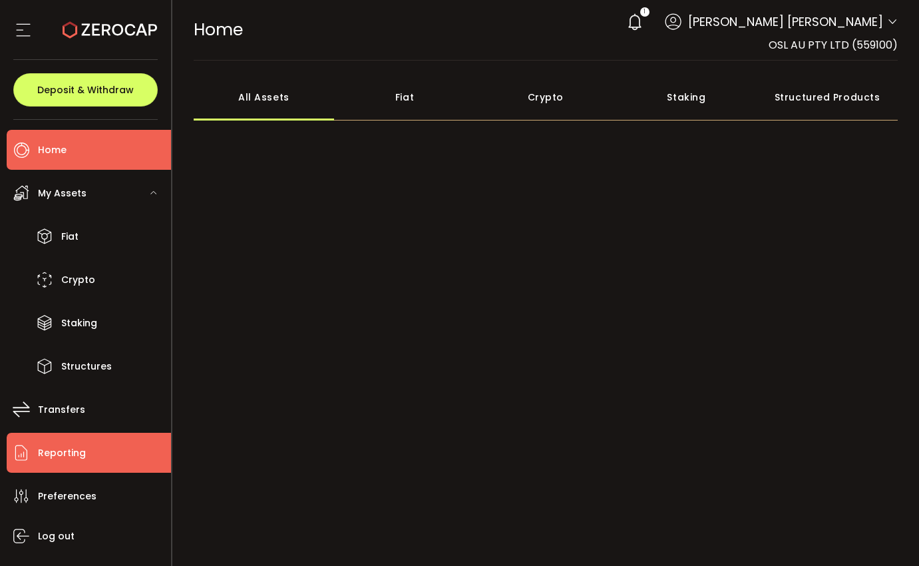
click at [69, 460] on span "Reporting" at bounding box center [62, 452] width 48 height 19
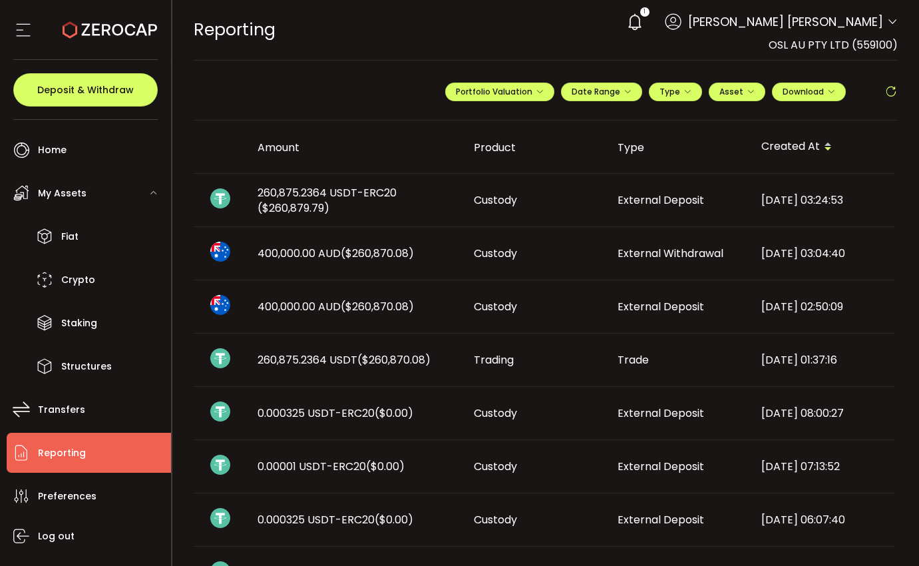
click at [757, 215] on td "[DATE] 03:24:53" at bounding box center [823, 200] width 144 height 53
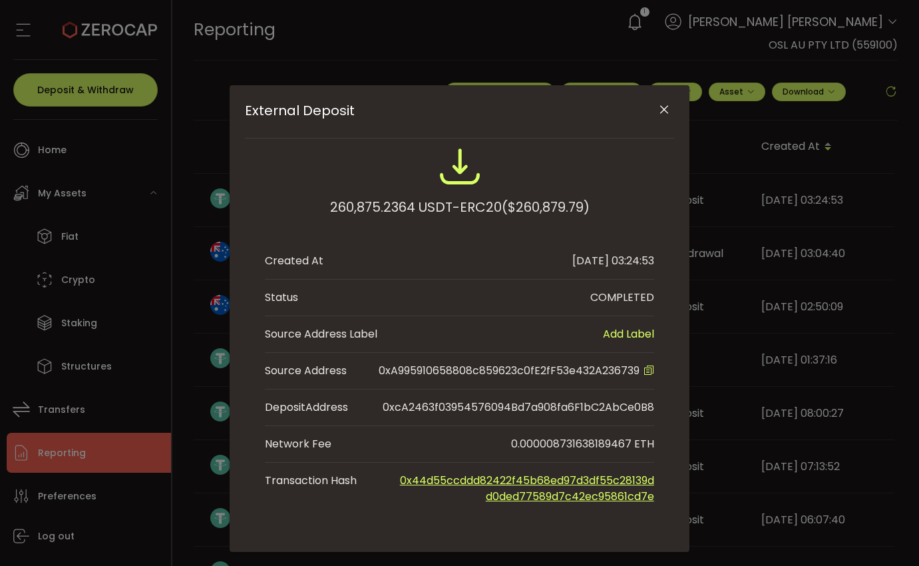
click at [673, 112] on div "External Deposit 260,875.2364 USDT-ERC20 ($260,879.79) Created At [DATE] 03:24:…" at bounding box center [460, 318] width 460 height 466
click at [669, 112] on button "Close" at bounding box center [664, 109] width 23 height 23
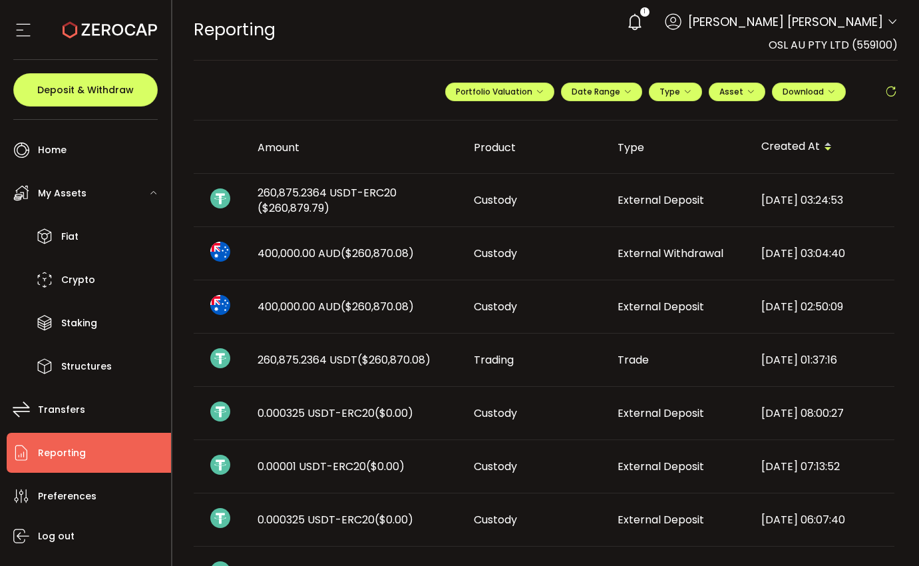
click at [701, 225] on td "External Deposit" at bounding box center [679, 200] width 144 height 53
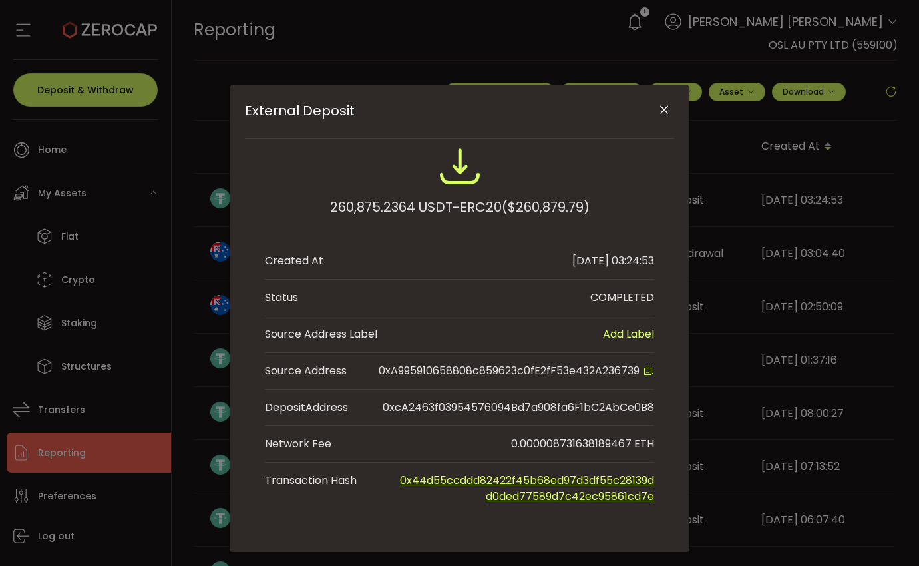
click at [661, 112] on icon "Close" at bounding box center [663, 109] width 13 height 13
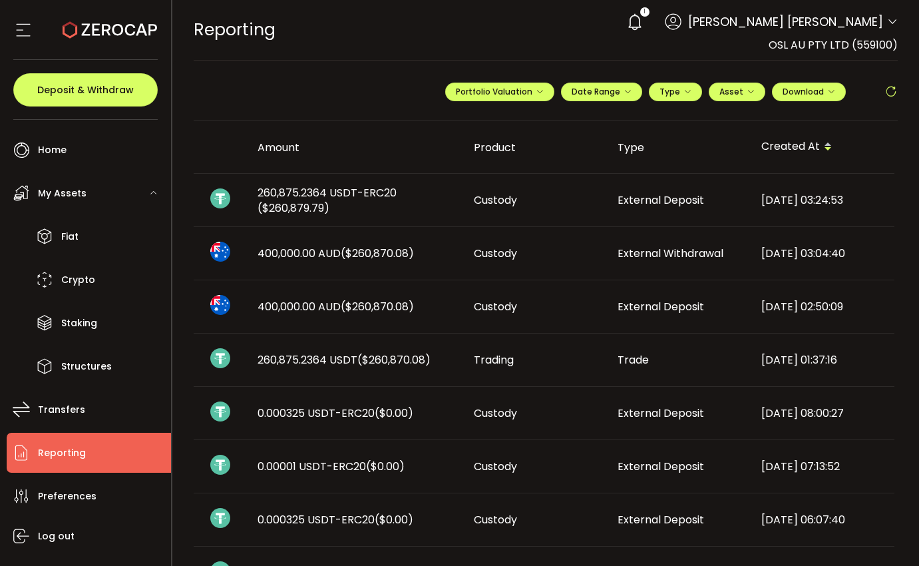
click at [698, 222] on td "External Deposit" at bounding box center [679, 200] width 144 height 53
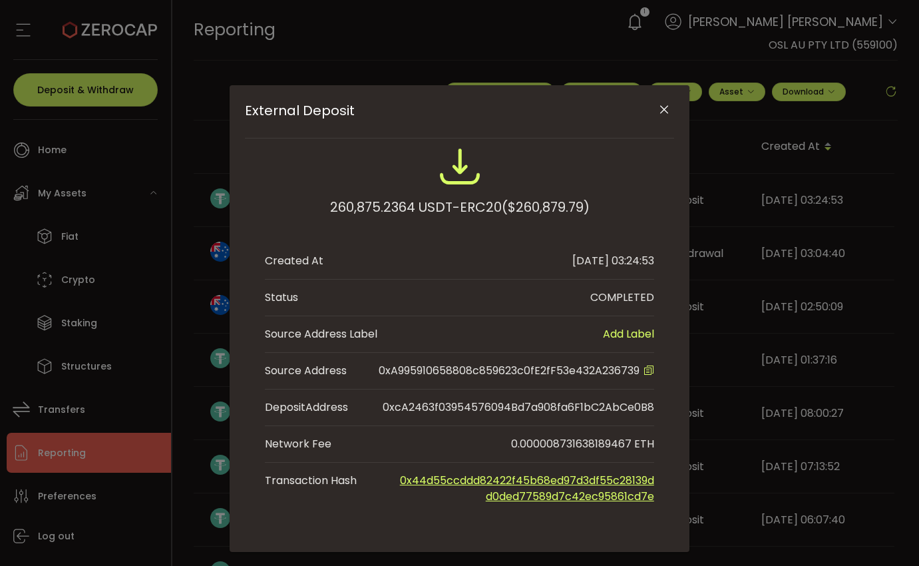
click at [663, 113] on icon "Close" at bounding box center [663, 109] width 13 height 13
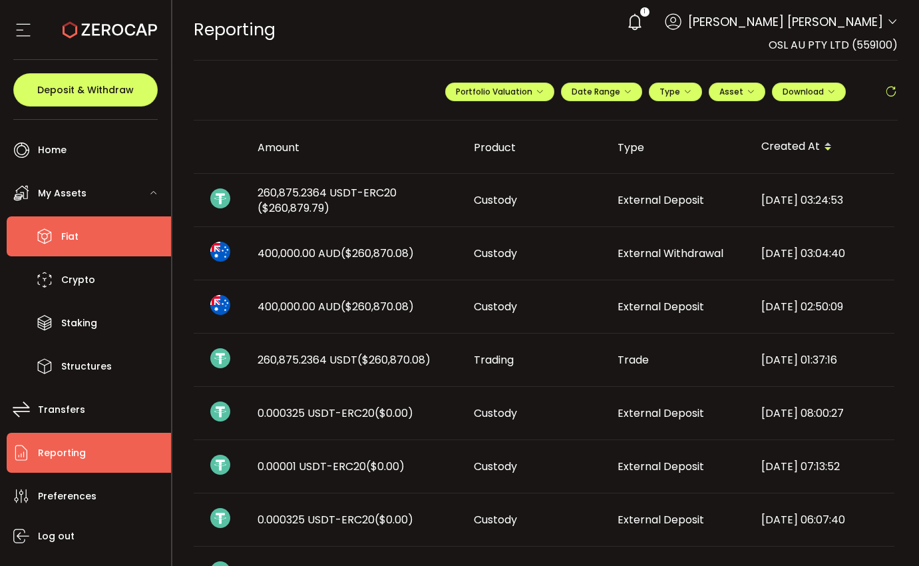
click at [127, 240] on li "Fiat" at bounding box center [89, 236] width 164 height 40
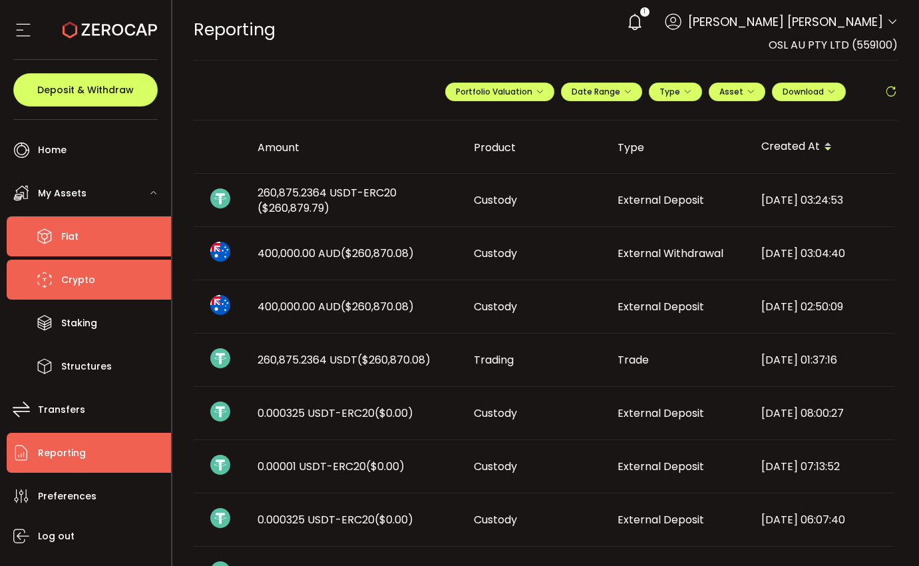
click at [107, 293] on li "Crypto" at bounding box center [89, 280] width 164 height 40
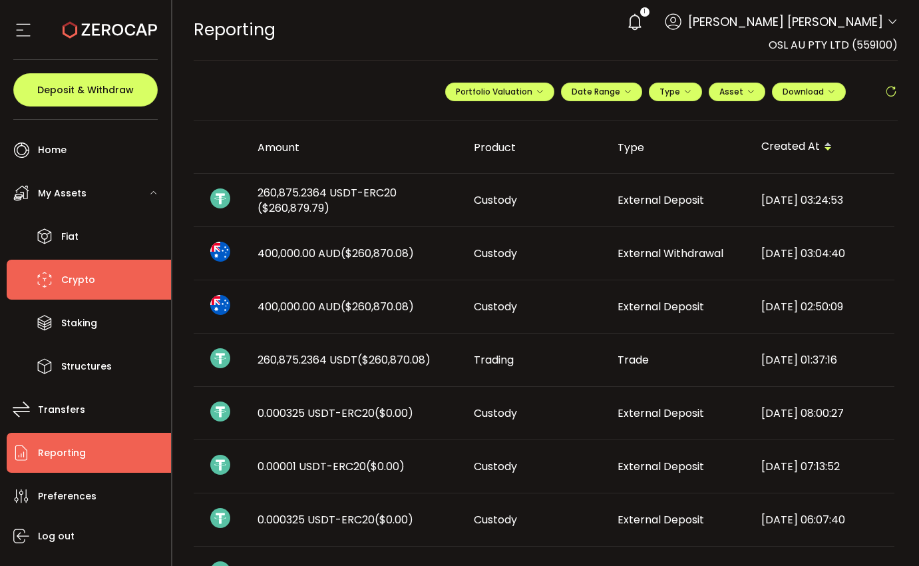
click at [108, 287] on li "Crypto" at bounding box center [89, 280] width 164 height 40
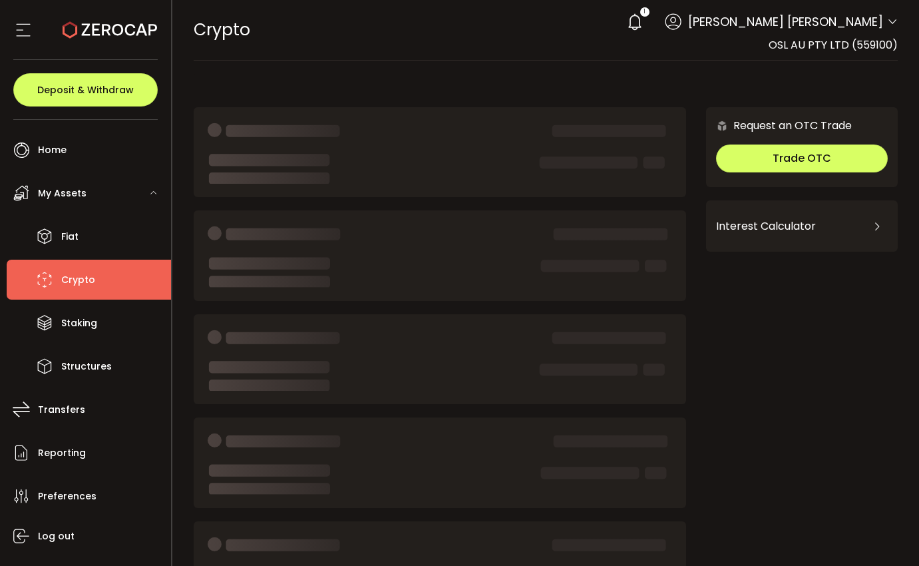
click at [114, 276] on li "Crypto" at bounding box center [89, 280] width 164 height 40
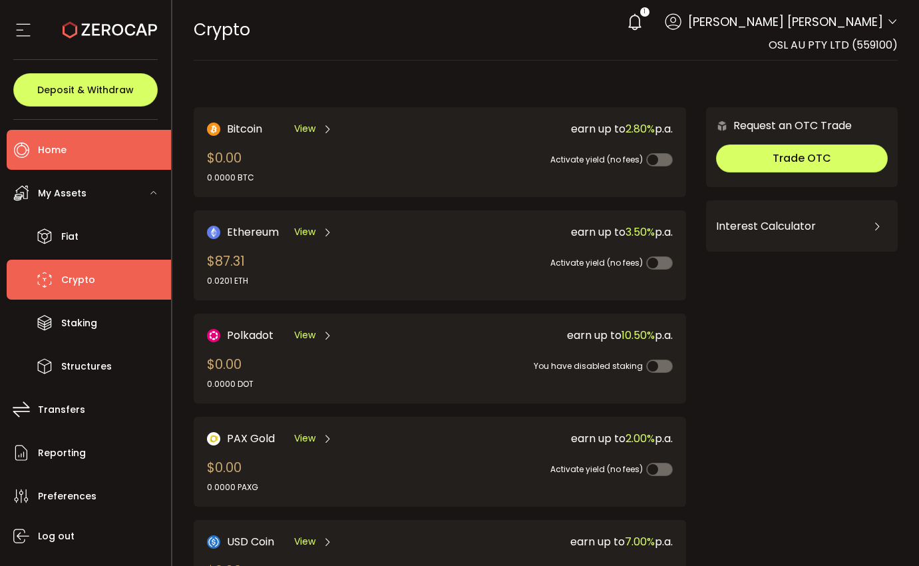
click at [89, 153] on li "Home" at bounding box center [89, 150] width 164 height 40
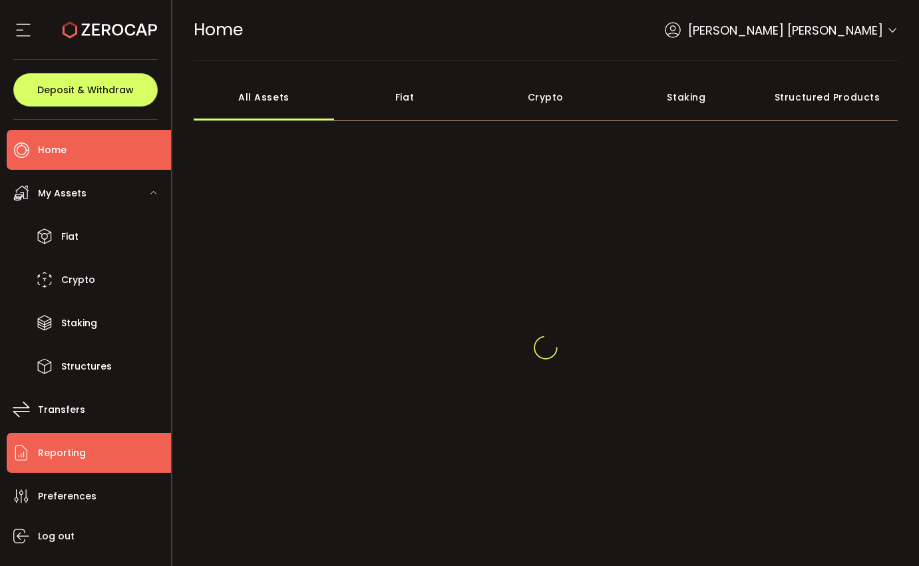
click at [50, 461] on span "Reporting" at bounding box center [62, 452] width 48 height 19
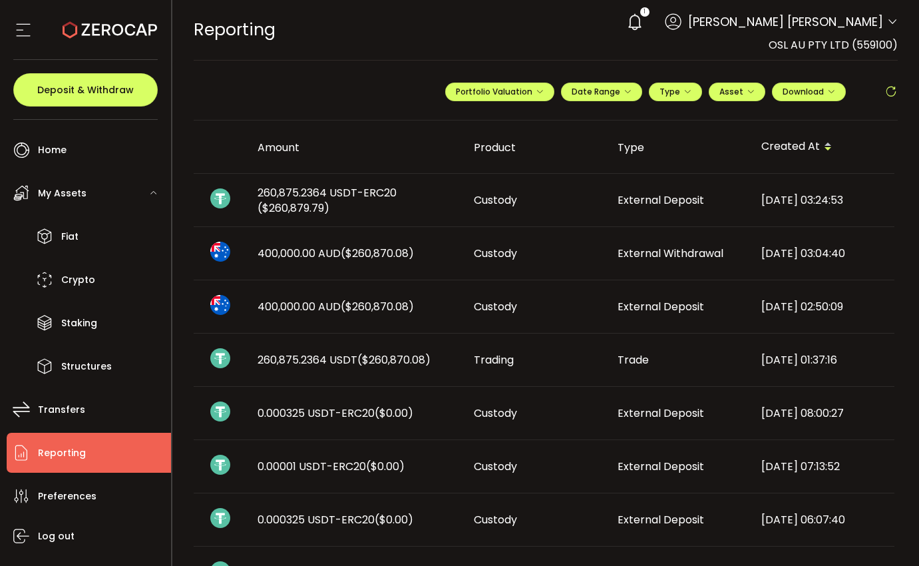
click at [884, 93] on icon at bounding box center [890, 91] width 13 height 13
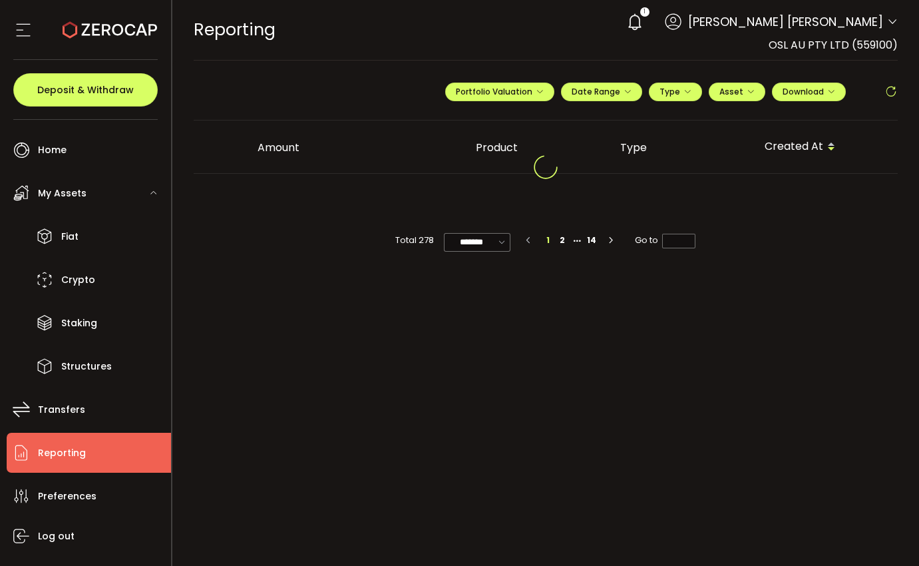
click at [884, 94] on span at bounding box center [868, 90] width 32 height 15
click at [885, 94] on icon at bounding box center [890, 91] width 13 height 13
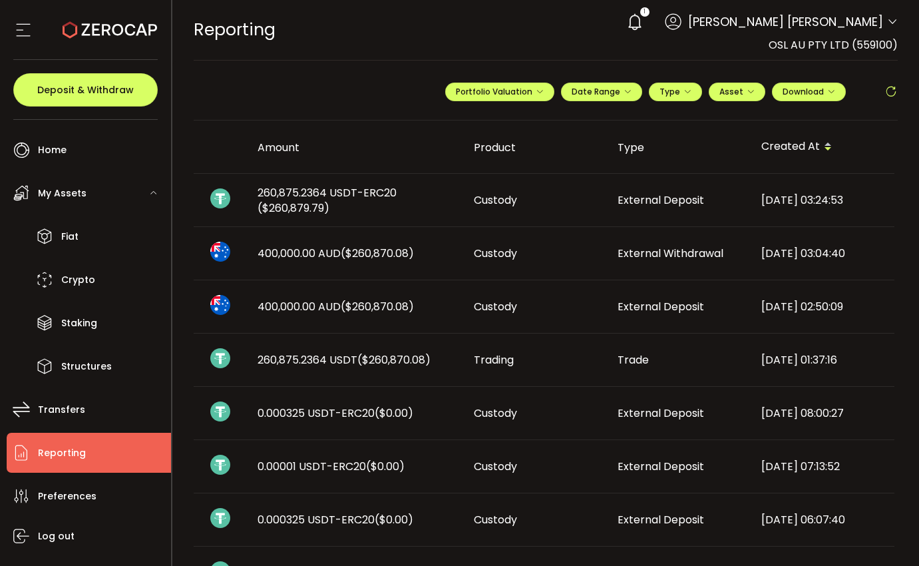
click at [874, 35] on div "1 [PERSON_NAME] [PERSON_NAME] Account OSL AU PTY LTD (559100) Preferences Repor…" at bounding box center [759, 21] width 278 height 29
click at [876, 28] on span "[PERSON_NAME] [PERSON_NAME]" at bounding box center [785, 22] width 195 height 18
click at [887, 27] on span at bounding box center [892, 22] width 11 height 13
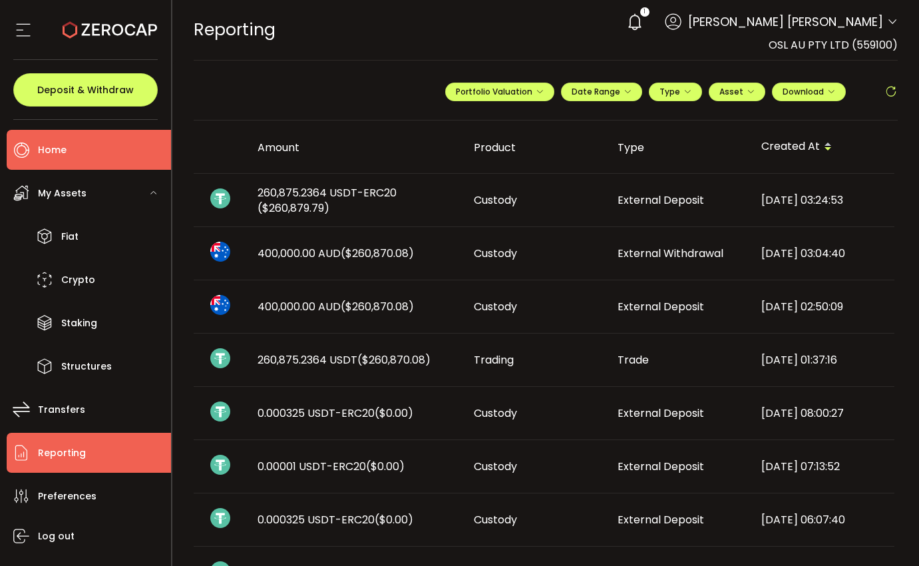
click at [56, 149] on span "Home" at bounding box center [52, 149] width 29 height 19
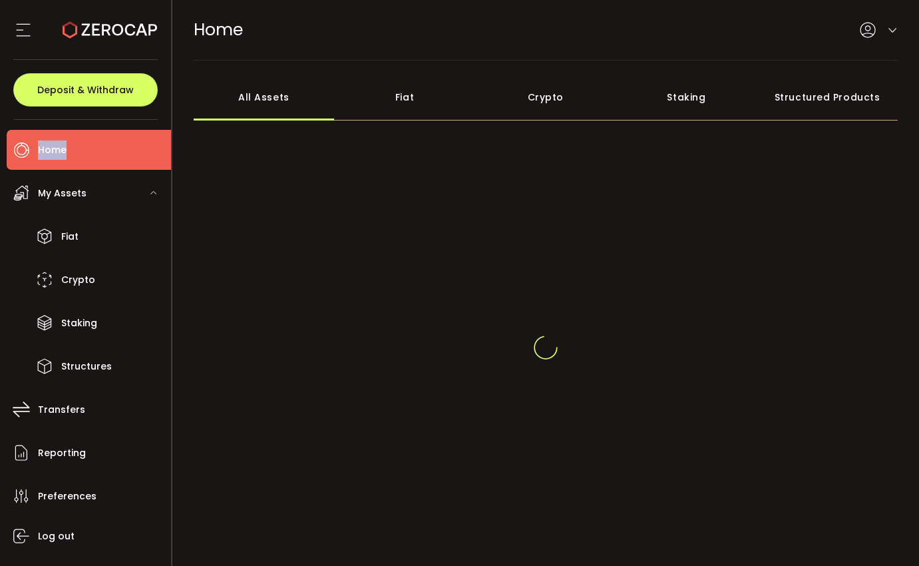
click at [56, 149] on span "Home" at bounding box center [52, 149] width 29 height 19
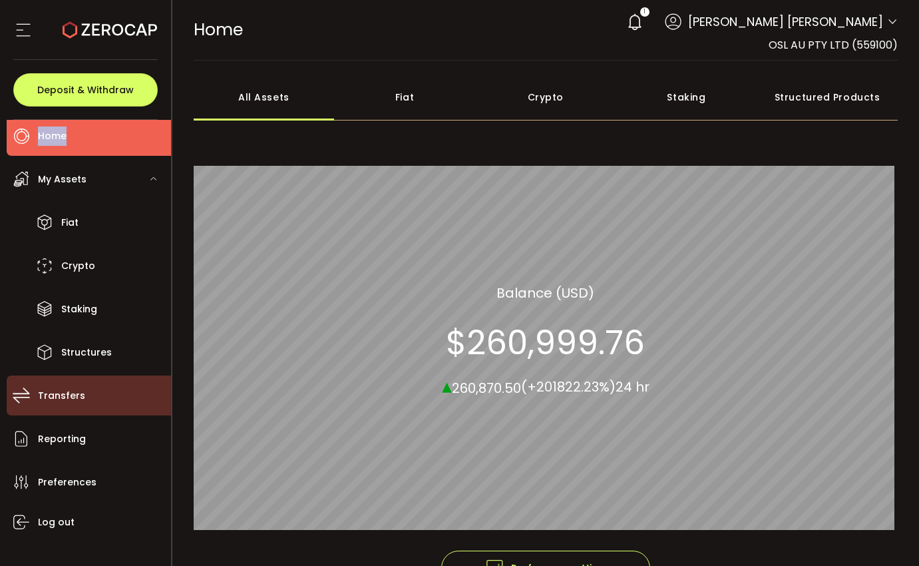
scroll to position [15, 0]
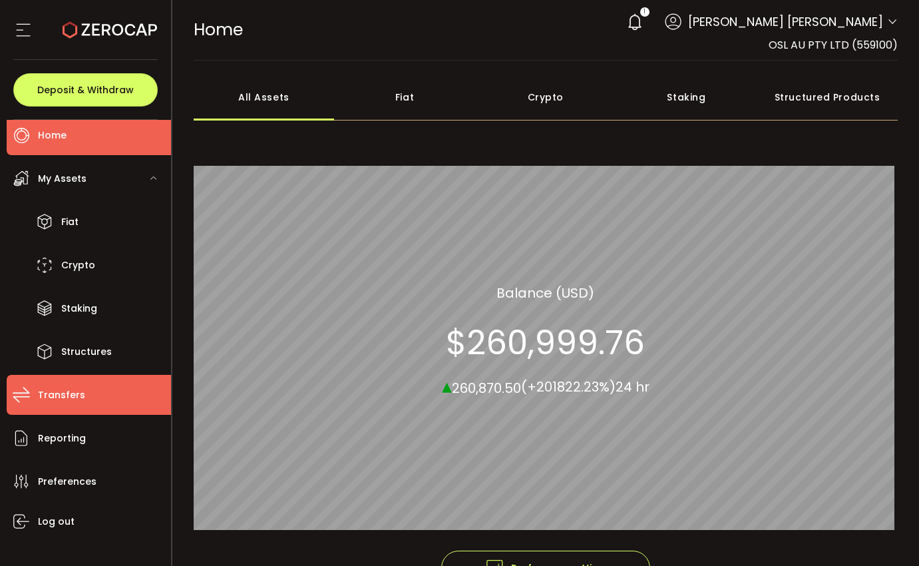
click at [110, 401] on li "Transfers" at bounding box center [89, 395] width 164 height 40
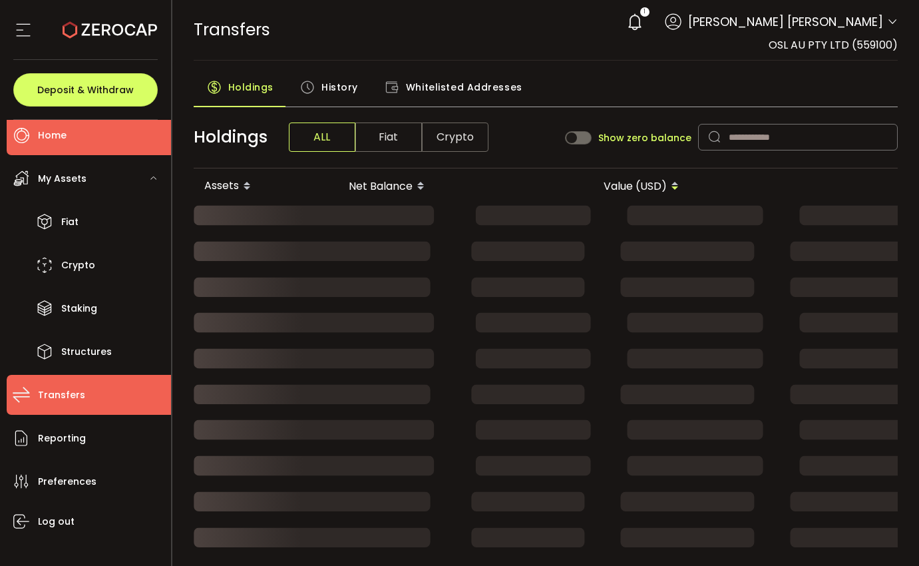
click at [73, 142] on li "Home" at bounding box center [89, 135] width 164 height 40
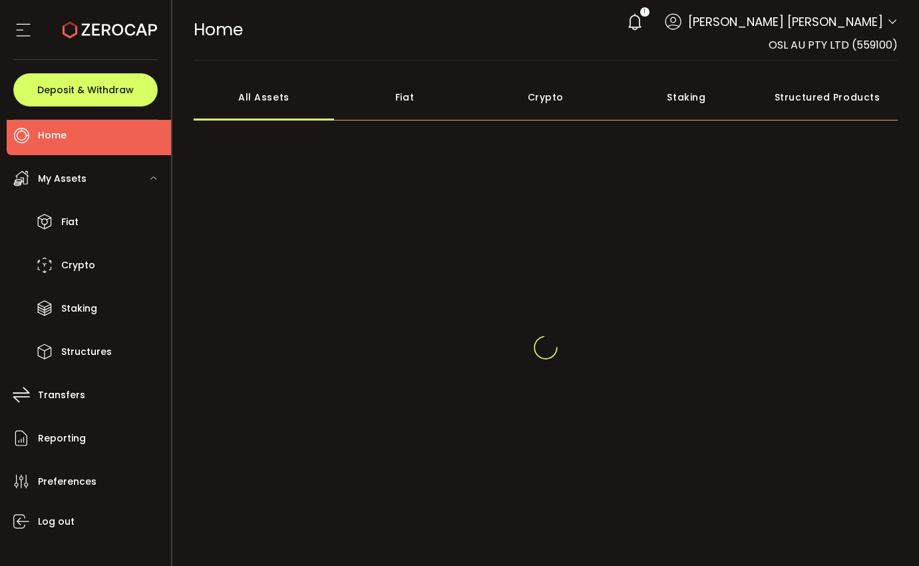
click at [644, 13] on icon at bounding box center [635, 22] width 19 height 19
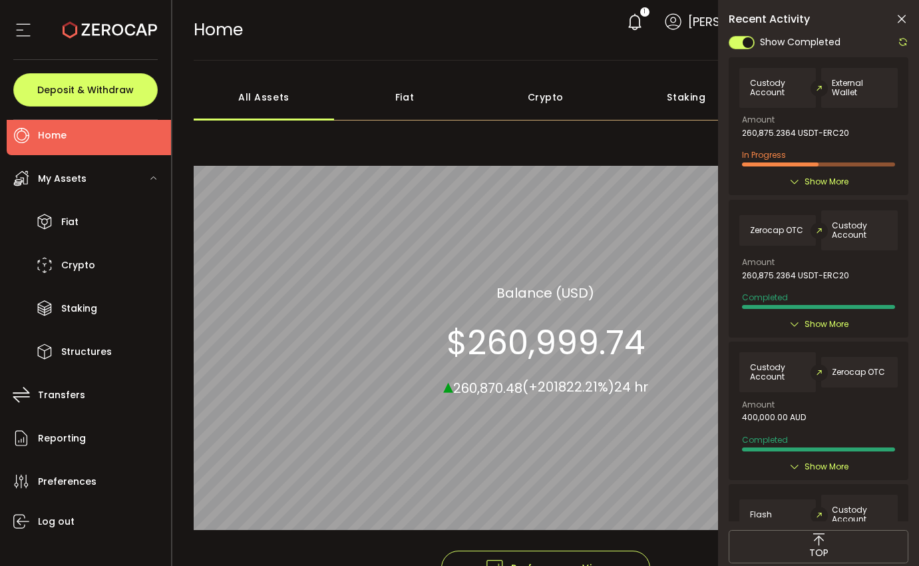
click at [905, 39] on icon at bounding box center [903, 42] width 11 height 11
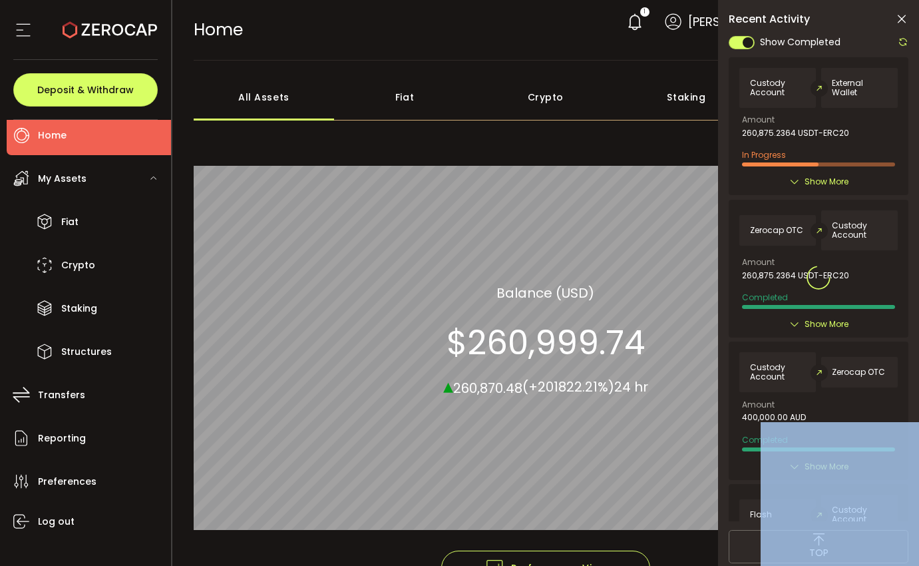
click at [905, 39] on div at bounding box center [819, 277] width 180 height 486
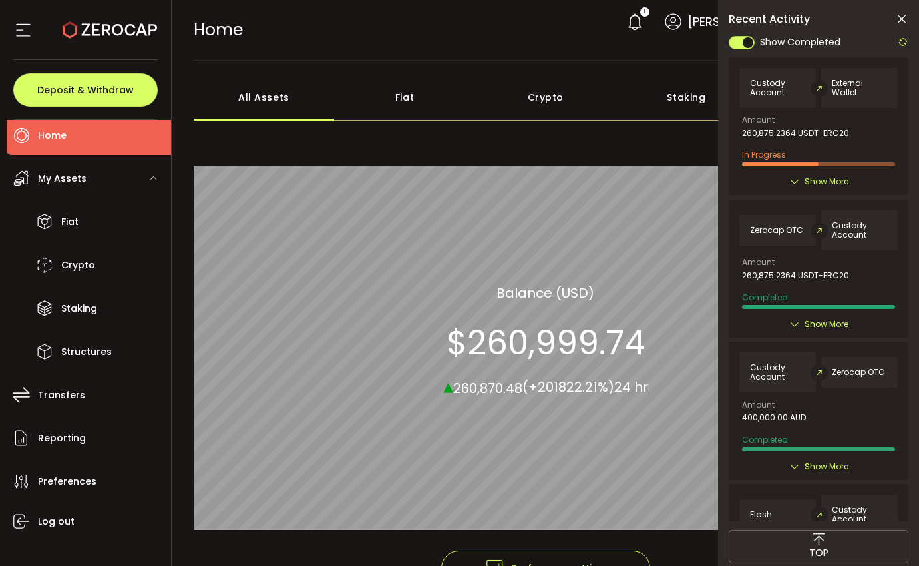
click at [886, 339] on div "Custody Account External Wallet Amount 260,875.2364 USDT-ERC20 In Progress Crea…" at bounding box center [819, 289] width 180 height 464
click at [906, 35] on div at bounding box center [899, 42] width 17 height 17
click at [905, 42] on icon at bounding box center [903, 42] width 11 height 11
click at [903, 46] on icon at bounding box center [903, 42] width 11 height 11
click at [901, 45] on icon at bounding box center [903, 42] width 11 height 11
